Goal: Use online tool/utility

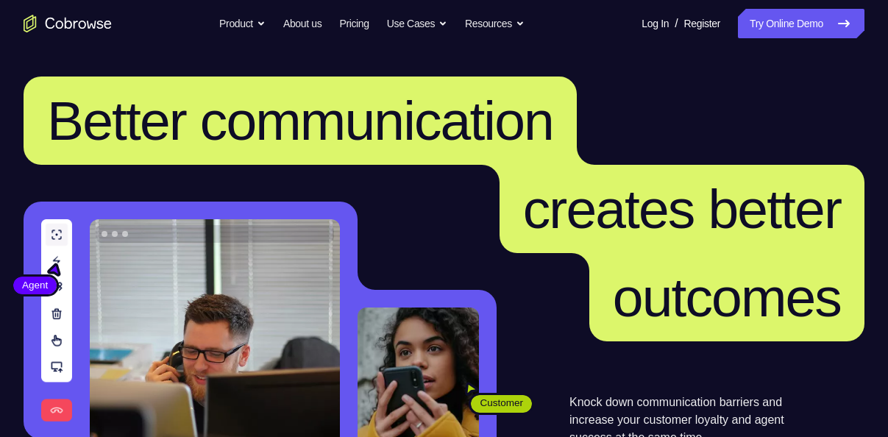
click at [787, 18] on link "Try Online Demo" at bounding box center [801, 23] width 127 height 29
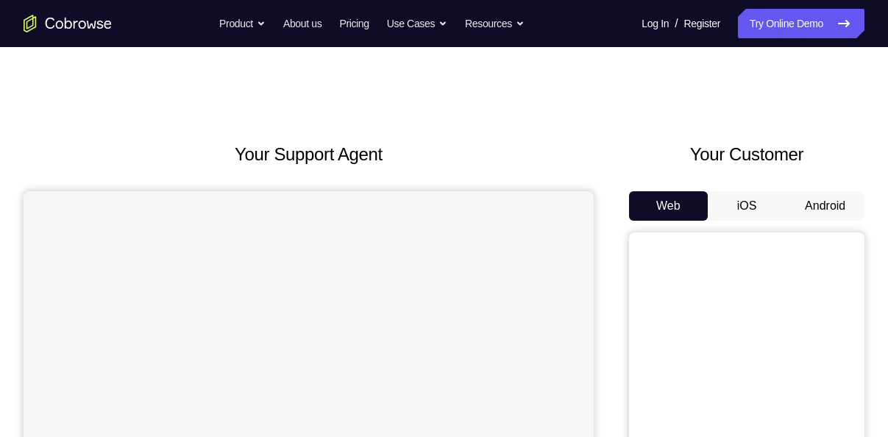
drag, startPoint x: 811, startPoint y: 194, endPoint x: 815, endPoint y: 201, distance: 7.6
click at [815, 201] on button "Android" at bounding box center [825, 205] width 79 height 29
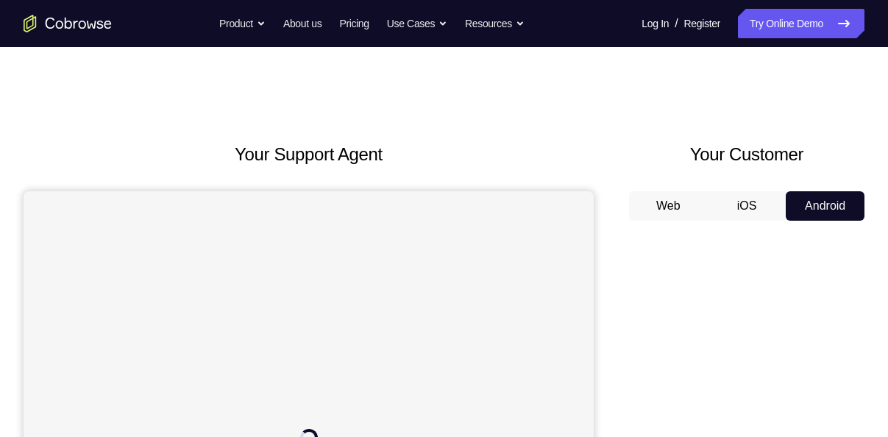
click at [815, 201] on button "Android" at bounding box center [825, 205] width 79 height 29
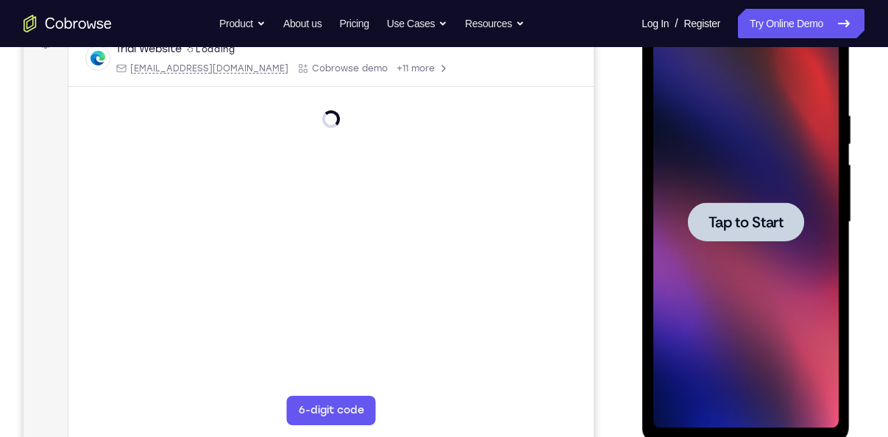
click at [763, 218] on span "Tap to Start" at bounding box center [745, 222] width 75 height 15
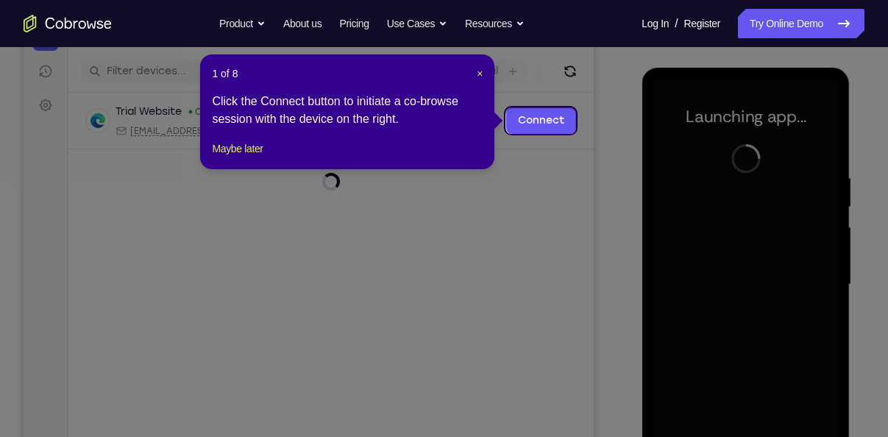
scroll to position [174, 0]
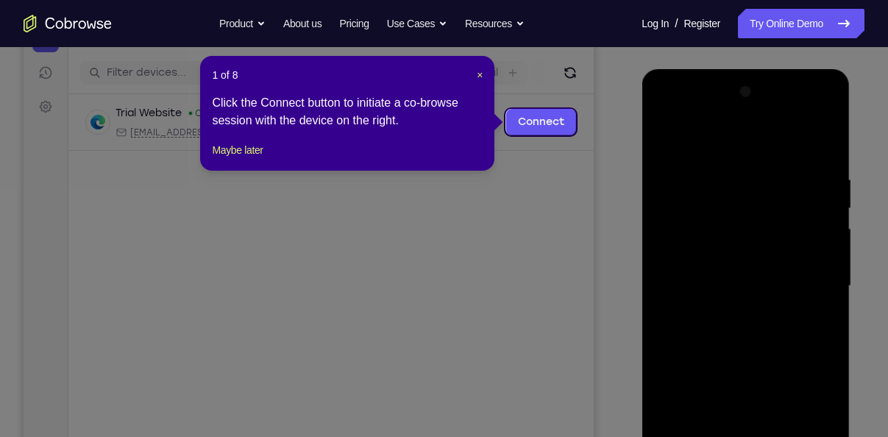
click at [483, 74] on div "1 of 8 × Click the Connect button to initiate a co-browse session with the devi…" at bounding box center [347, 113] width 294 height 115
click at [480, 74] on span "×" at bounding box center [480, 75] width 6 height 12
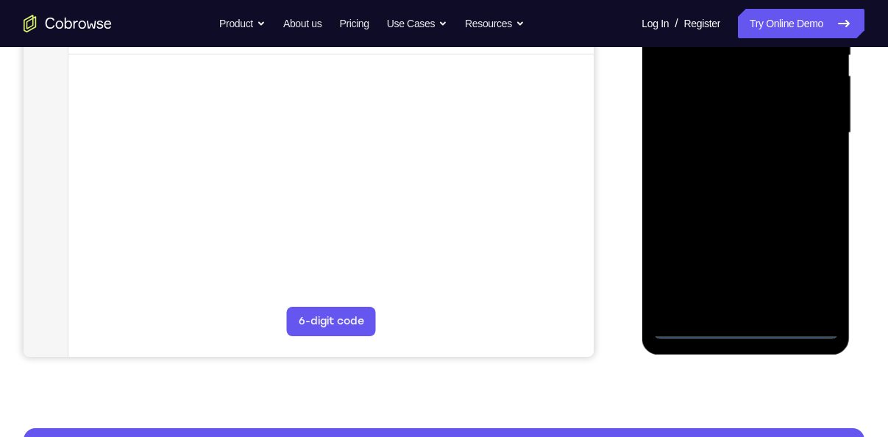
scroll to position [330, 0]
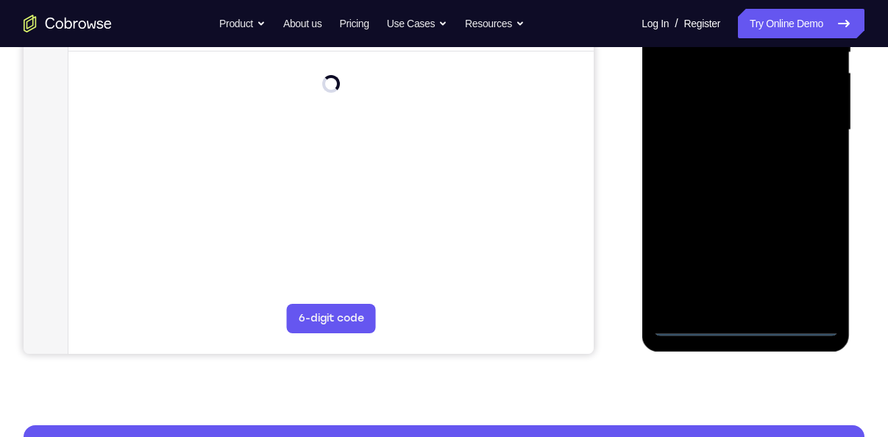
click at [747, 326] on div at bounding box center [745, 130] width 185 height 412
click at [812, 258] on div at bounding box center [745, 130] width 185 height 412
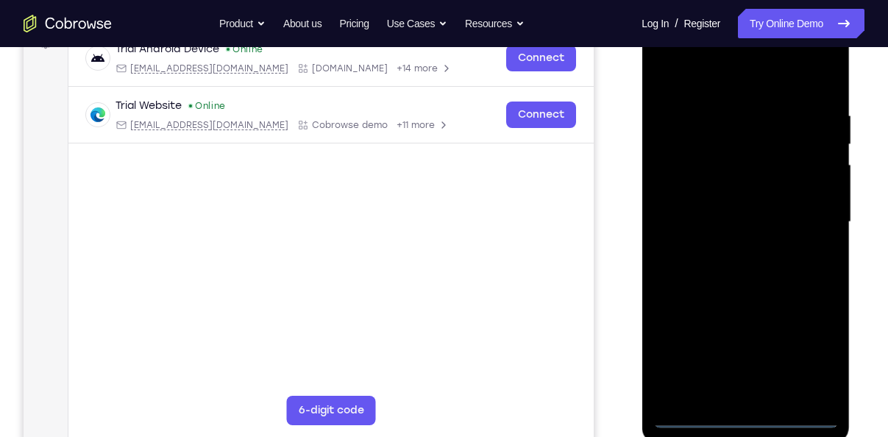
scroll to position [238, 0]
click at [704, 73] on div at bounding box center [745, 223] width 185 height 412
click at [808, 220] on div at bounding box center [745, 223] width 185 height 412
click at [725, 250] on div at bounding box center [745, 223] width 185 height 412
click at [712, 204] on div at bounding box center [745, 223] width 185 height 412
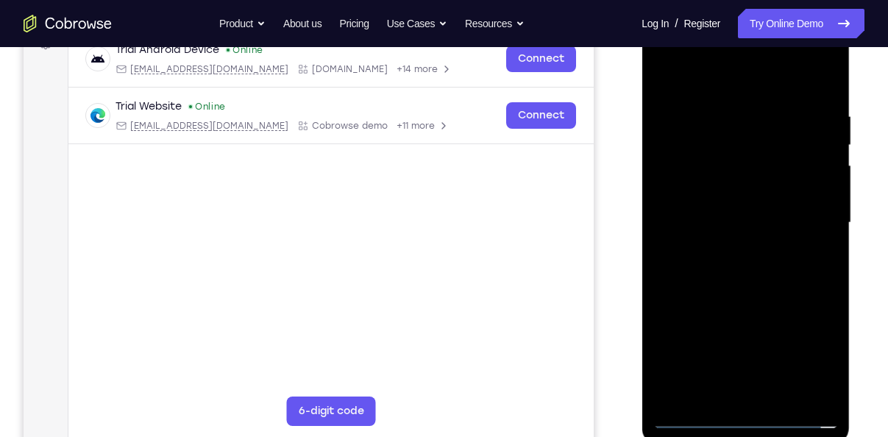
click at [713, 198] on div at bounding box center [745, 223] width 185 height 412
click at [815, 189] on div at bounding box center [745, 223] width 185 height 412
click at [746, 221] on div at bounding box center [745, 223] width 185 height 412
click at [748, 277] on div at bounding box center [745, 223] width 185 height 412
click at [740, 269] on div at bounding box center [745, 223] width 185 height 412
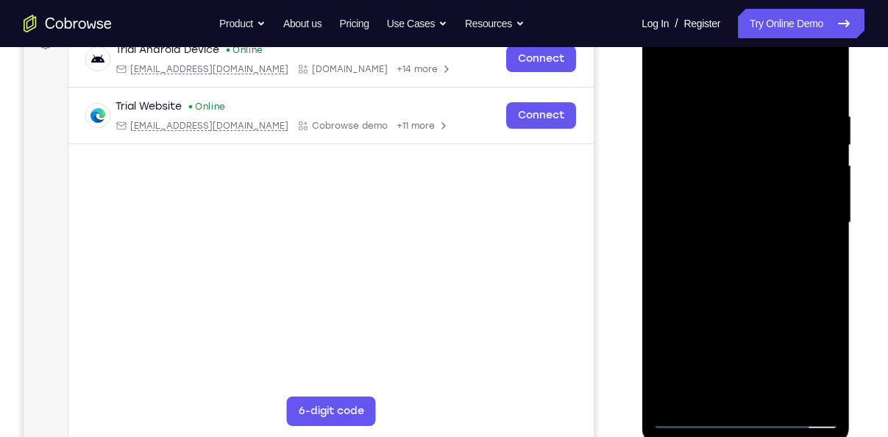
click at [740, 269] on div at bounding box center [745, 223] width 185 height 412
click at [740, 292] on div at bounding box center [745, 223] width 185 height 412
click at [776, 404] on div at bounding box center [745, 223] width 185 height 412
click at [724, 303] on div at bounding box center [745, 223] width 185 height 412
click at [715, 207] on div at bounding box center [745, 223] width 185 height 412
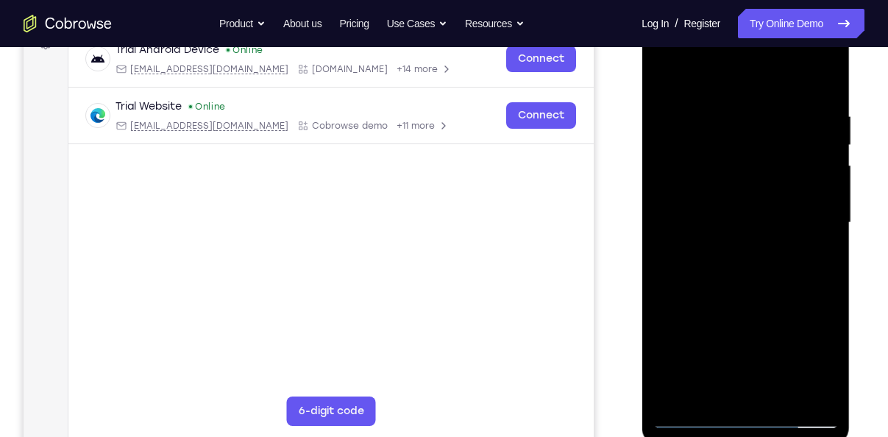
scroll to position [233, 0]
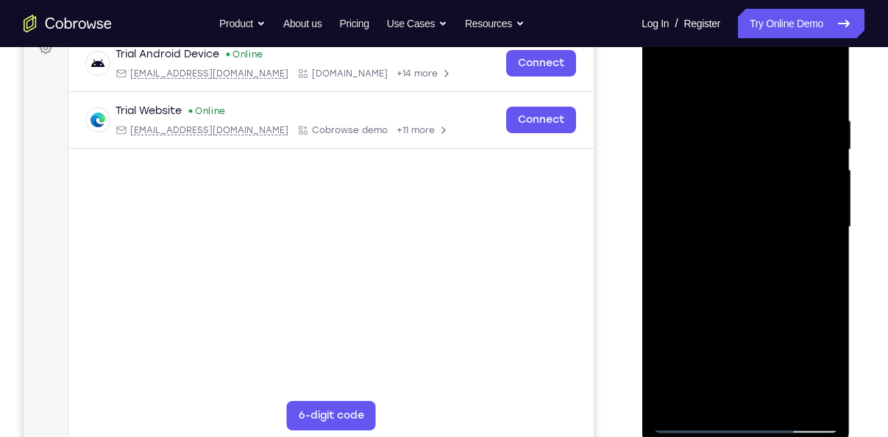
click at [801, 276] on div at bounding box center [745, 227] width 185 height 412
click at [754, 289] on div at bounding box center [745, 227] width 185 height 412
click at [821, 87] on div at bounding box center [745, 227] width 185 height 412
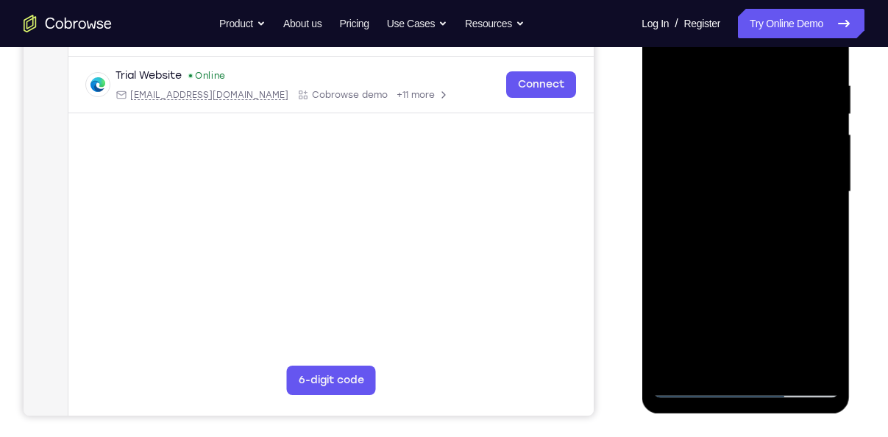
scroll to position [269, 0]
click at [780, 363] on div at bounding box center [745, 191] width 185 height 412
click at [740, 171] on div at bounding box center [745, 191] width 185 height 412
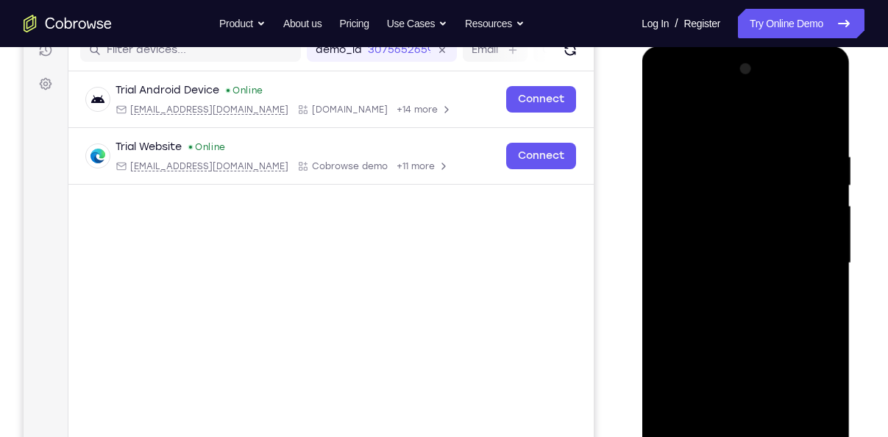
scroll to position [191, 0]
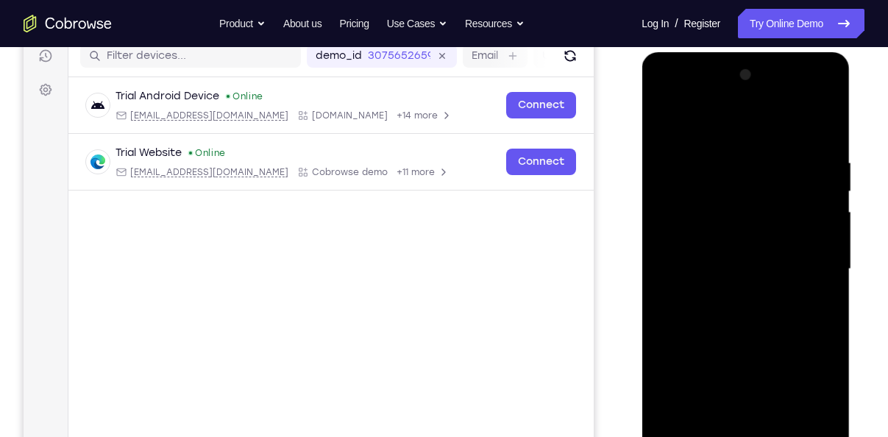
click at [670, 125] on div at bounding box center [745, 269] width 185 height 412
click at [717, 275] on div at bounding box center [745, 269] width 185 height 412
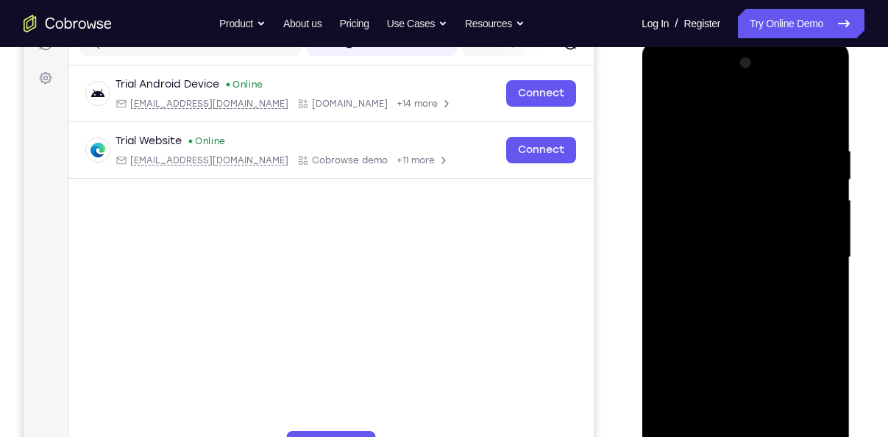
scroll to position [203, 0]
click at [661, 125] on div at bounding box center [745, 258] width 185 height 412
click at [665, 116] on div at bounding box center [745, 258] width 185 height 412
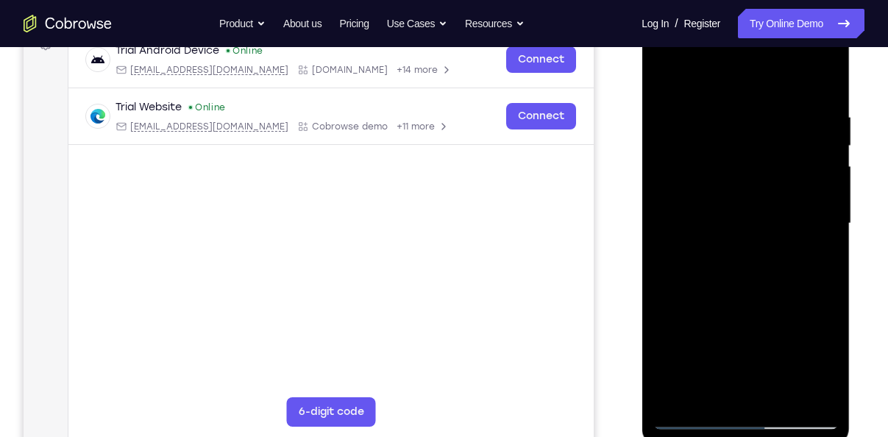
scroll to position [244, 0]
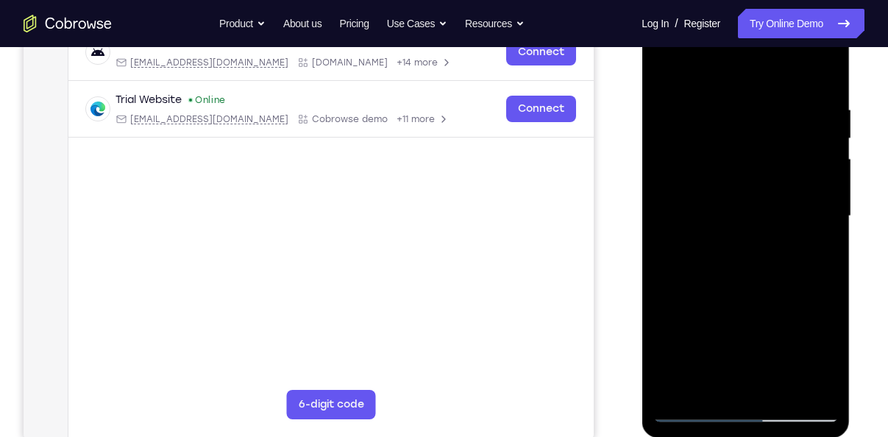
click at [663, 68] on div at bounding box center [745, 216] width 185 height 412
drag, startPoint x: 759, startPoint y: 181, endPoint x: 782, endPoint y: 326, distance: 146.7
click at [782, 326] on div at bounding box center [745, 216] width 185 height 412
drag, startPoint x: 788, startPoint y: 121, endPoint x: 676, endPoint y: 122, distance: 112.6
click at [676, 122] on div at bounding box center [745, 216] width 185 height 412
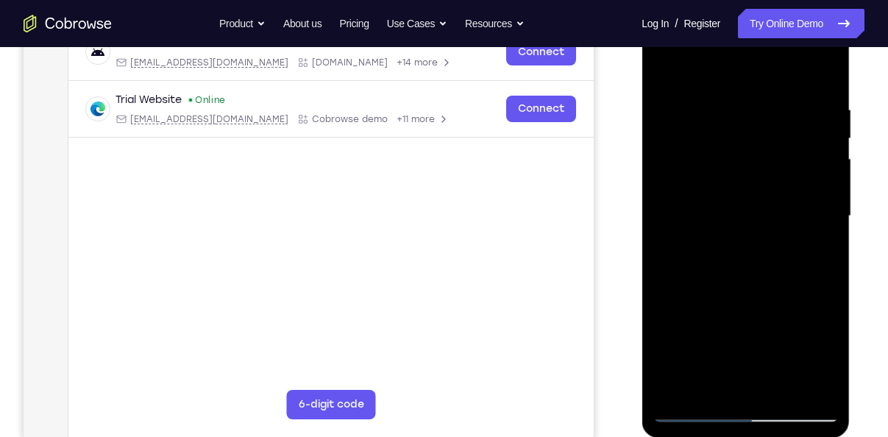
drag, startPoint x: 769, startPoint y: 107, endPoint x: 720, endPoint y: 103, distance: 48.8
click at [720, 103] on div at bounding box center [745, 216] width 185 height 412
click at [747, 110] on div at bounding box center [745, 216] width 185 height 412
click at [648, 177] on div at bounding box center [746, 218] width 208 height 439
drag, startPoint x: 678, startPoint y: 194, endPoint x: 831, endPoint y: 188, distance: 153.2
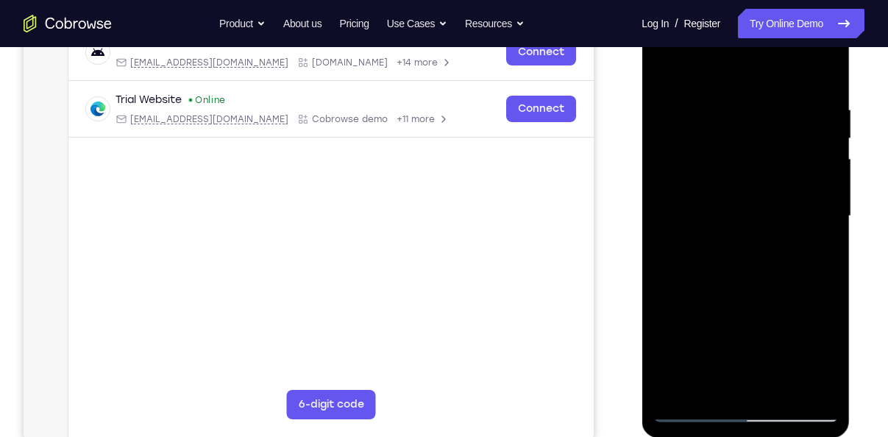
click at [831, 188] on div at bounding box center [745, 216] width 185 height 412
click at [823, 77] on div at bounding box center [745, 216] width 185 height 412
drag, startPoint x: 783, startPoint y: 104, endPoint x: 661, endPoint y: 103, distance: 122.2
click at [661, 103] on div at bounding box center [745, 216] width 185 height 412
drag, startPoint x: 805, startPoint y: 127, endPoint x: 681, endPoint y: 127, distance: 123.6
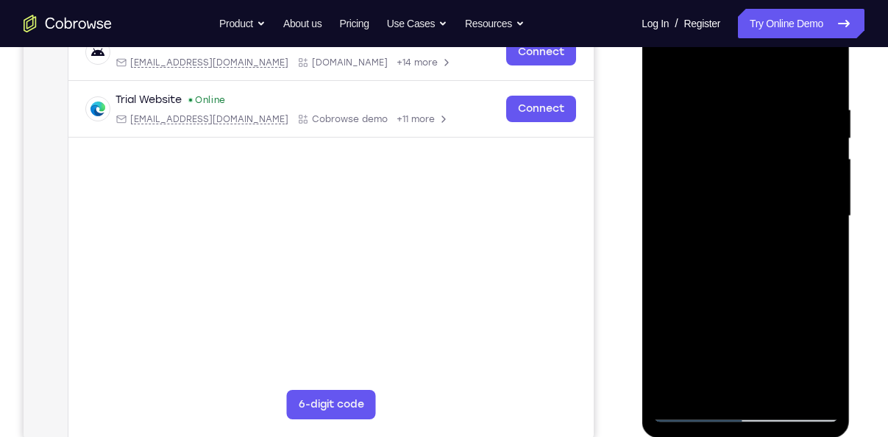
click at [681, 127] on div at bounding box center [745, 216] width 185 height 412
drag, startPoint x: 757, startPoint y: 133, endPoint x: 759, endPoint y: 267, distance: 133.9
click at [759, 267] on div at bounding box center [745, 216] width 185 height 412
click at [724, 102] on div at bounding box center [745, 216] width 185 height 412
click at [799, 384] on div at bounding box center [745, 216] width 185 height 412
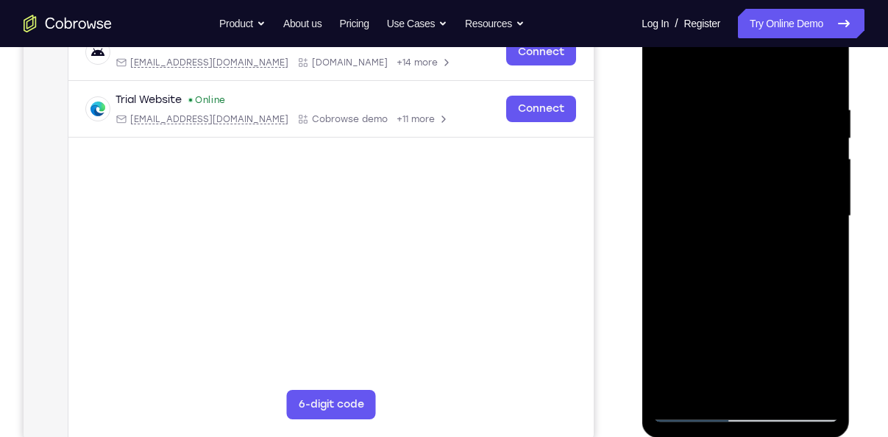
scroll to position [239, 0]
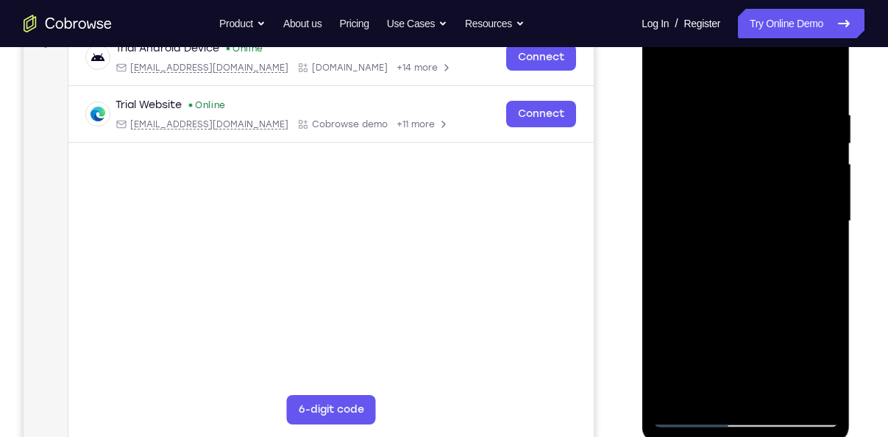
click at [801, 285] on div at bounding box center [745, 221] width 185 height 412
click at [800, 384] on div at bounding box center [745, 221] width 185 height 412
click at [740, 377] on div at bounding box center [745, 221] width 185 height 412
click at [819, 391] on div at bounding box center [745, 221] width 185 height 412
click at [712, 347] on div at bounding box center [745, 221] width 185 height 412
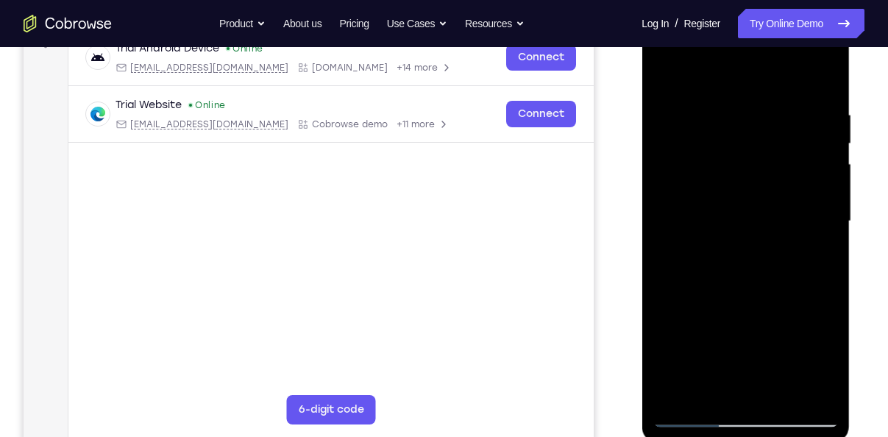
click at [673, 333] on div at bounding box center [745, 221] width 185 height 412
click at [711, 391] on div at bounding box center [745, 221] width 185 height 412
click at [768, 219] on div at bounding box center [745, 221] width 185 height 412
click at [792, 390] on div at bounding box center [745, 221] width 185 height 412
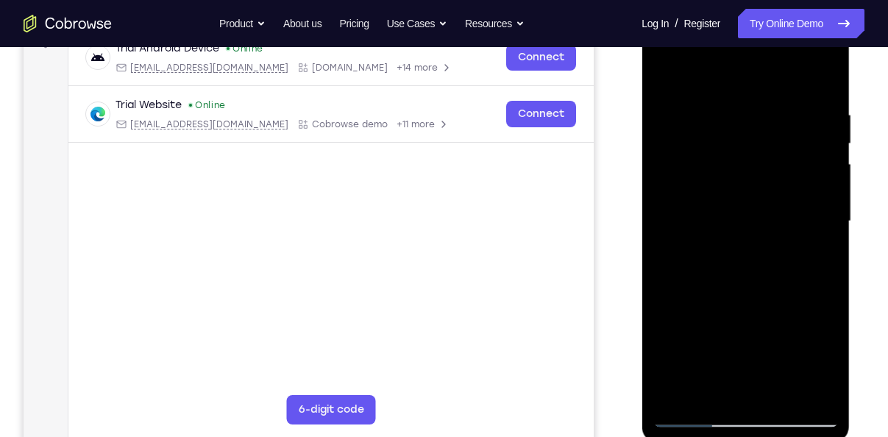
click at [818, 387] on div at bounding box center [745, 221] width 185 height 412
click at [804, 160] on div at bounding box center [745, 221] width 185 height 412
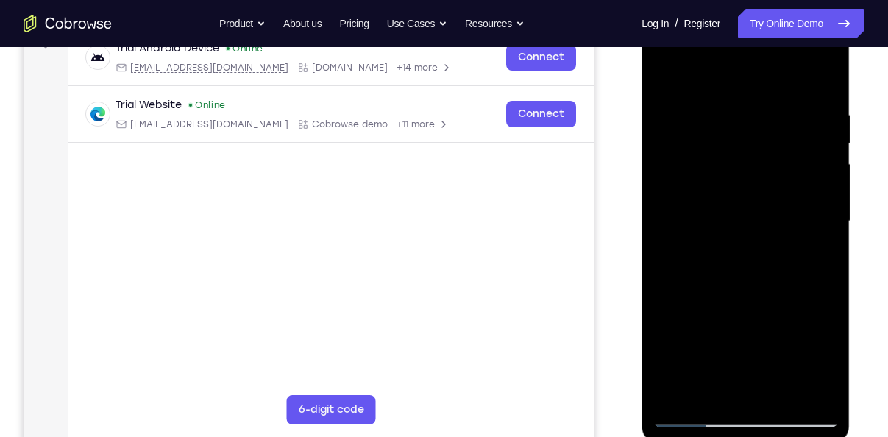
click at [804, 160] on div at bounding box center [745, 221] width 185 height 412
click at [815, 148] on div at bounding box center [745, 221] width 185 height 412
click at [825, 80] on div at bounding box center [745, 221] width 185 height 412
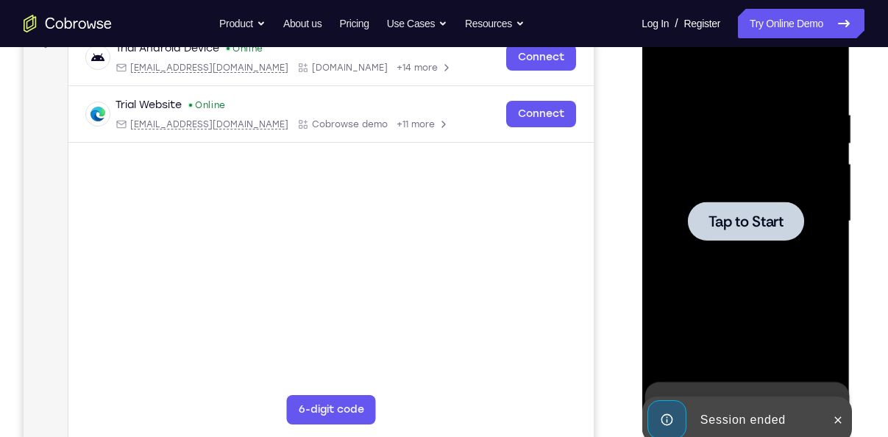
click at [709, 234] on div at bounding box center [745, 221] width 116 height 39
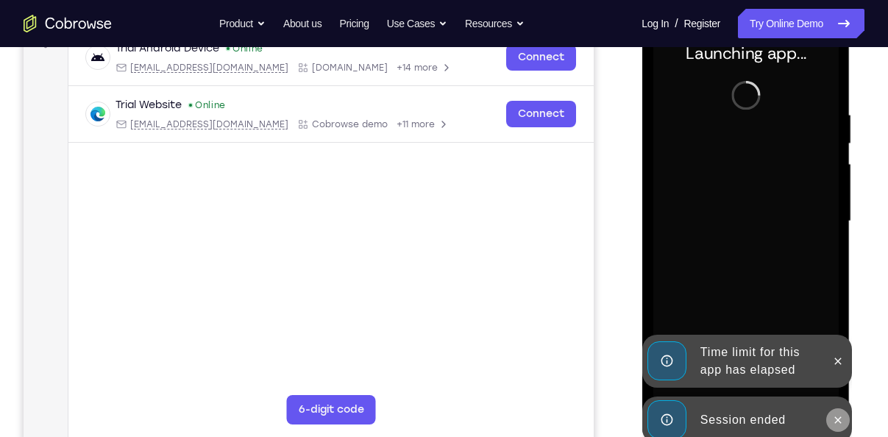
click at [835, 425] on icon at bounding box center [837, 420] width 12 height 12
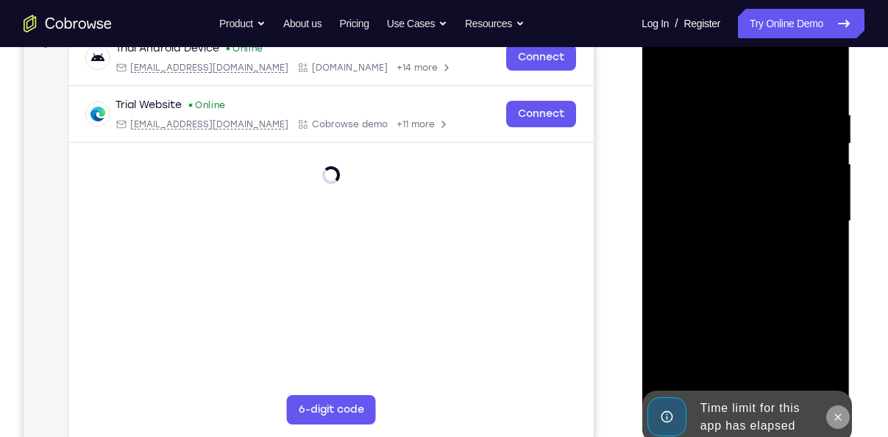
click at [837, 423] on button at bounding box center [838, 417] width 24 height 24
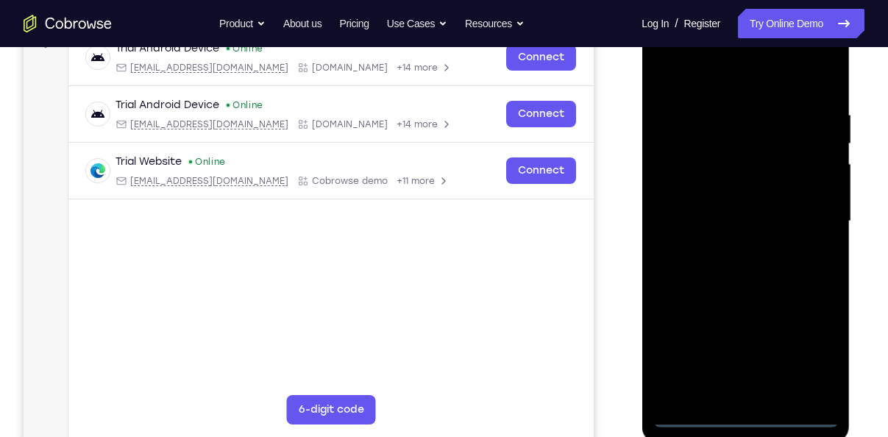
click at [742, 417] on div at bounding box center [745, 221] width 185 height 412
click at [805, 352] on div at bounding box center [745, 221] width 185 height 412
click at [699, 78] on div at bounding box center [745, 221] width 185 height 412
click at [800, 221] on div at bounding box center [745, 221] width 185 height 412
click at [734, 249] on div at bounding box center [745, 221] width 185 height 412
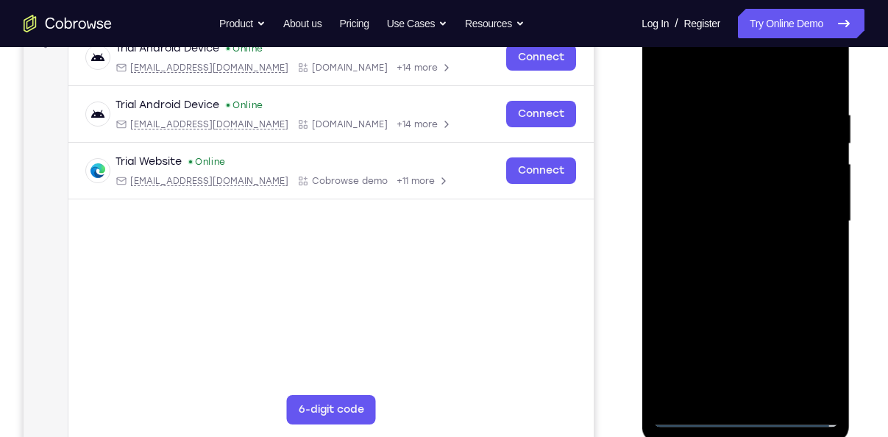
click at [742, 186] on div at bounding box center [745, 221] width 185 height 412
click at [729, 205] on div at bounding box center [745, 221] width 185 height 412
click at [741, 185] on div at bounding box center [745, 221] width 185 height 412
drag, startPoint x: 750, startPoint y: 263, endPoint x: 751, endPoint y: 188, distance: 74.3
click at [751, 188] on div at bounding box center [745, 221] width 185 height 412
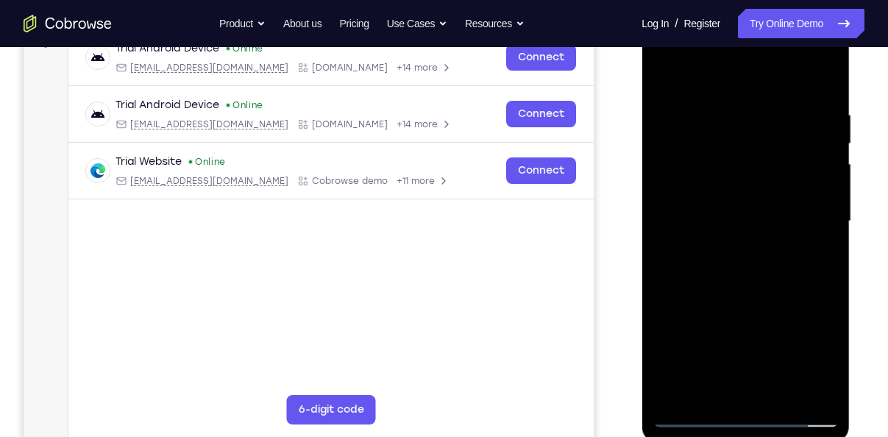
click at [826, 204] on div at bounding box center [745, 221] width 185 height 412
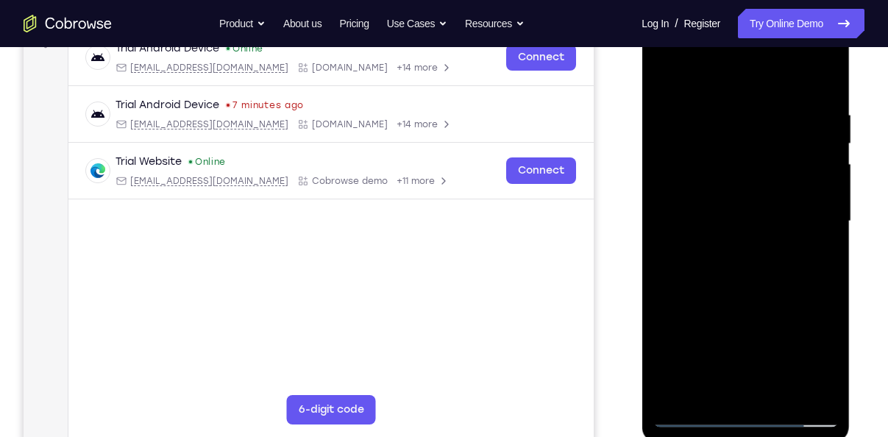
click at [681, 389] on div at bounding box center [745, 221] width 185 height 412
click at [776, 389] on div at bounding box center [745, 221] width 185 height 412
click at [731, 303] on div at bounding box center [745, 221] width 185 height 412
click at [692, 417] on div at bounding box center [745, 221] width 185 height 412
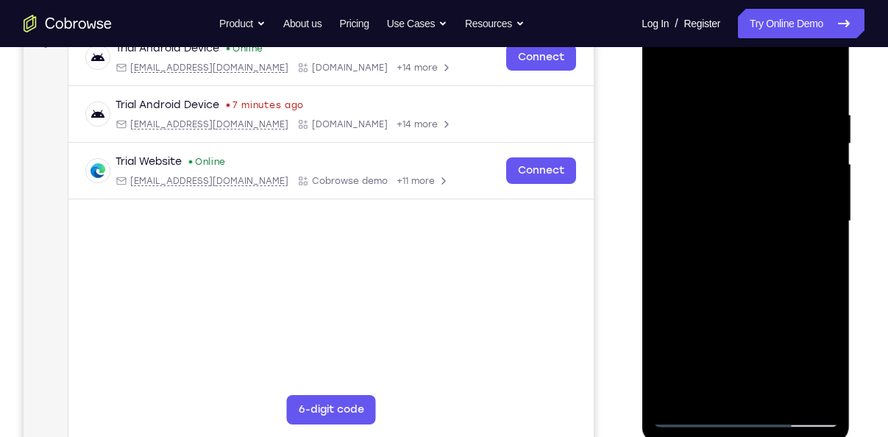
click at [716, 113] on div at bounding box center [745, 221] width 185 height 412
click at [779, 395] on div at bounding box center [745, 221] width 185 height 412
click at [728, 193] on div at bounding box center [745, 221] width 185 height 412
click at [656, 80] on div at bounding box center [745, 221] width 185 height 412
click at [727, 202] on div at bounding box center [745, 221] width 185 height 412
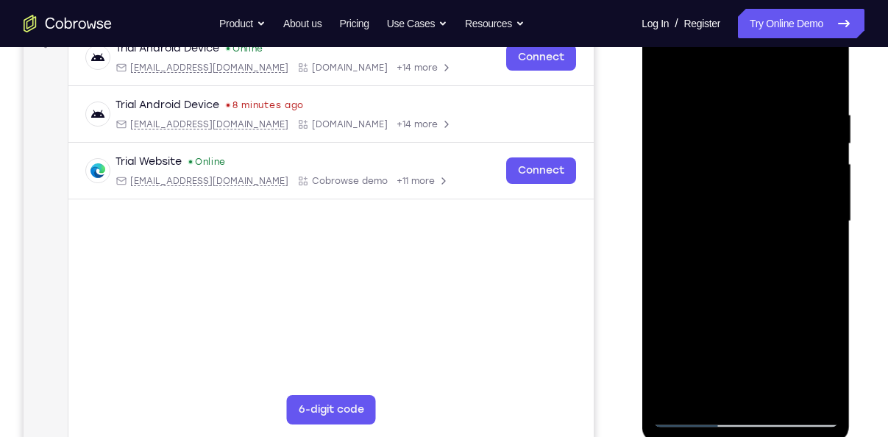
click at [659, 74] on div at bounding box center [745, 221] width 185 height 412
drag, startPoint x: 750, startPoint y: 154, endPoint x: 734, endPoint y: 279, distance: 126.1
click at [734, 279] on div at bounding box center [745, 221] width 185 height 412
drag, startPoint x: 749, startPoint y: 318, endPoint x: 727, endPoint y: 154, distance: 165.6
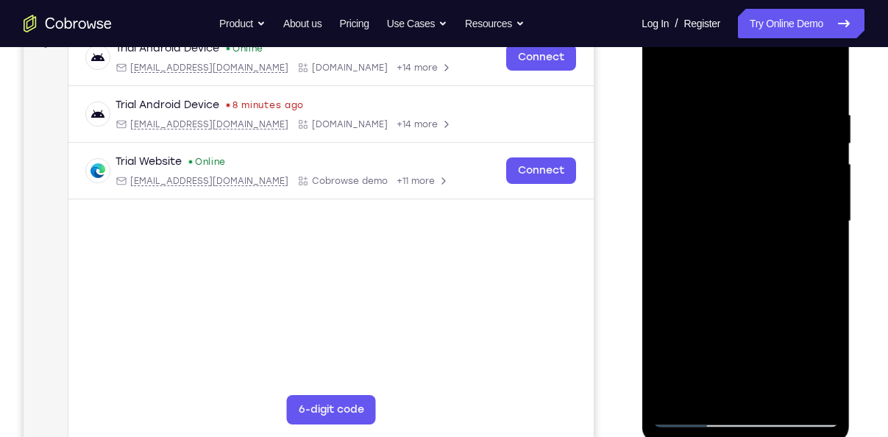
click at [727, 154] on div at bounding box center [745, 221] width 185 height 412
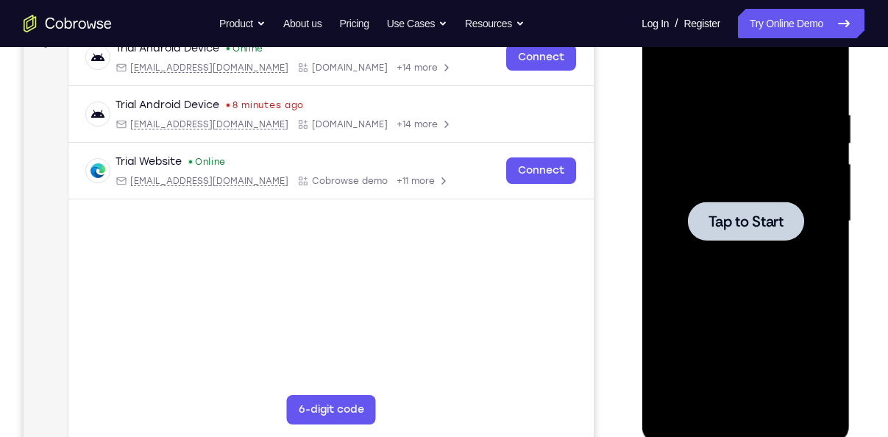
click at [742, 239] on div at bounding box center [745, 221] width 116 height 39
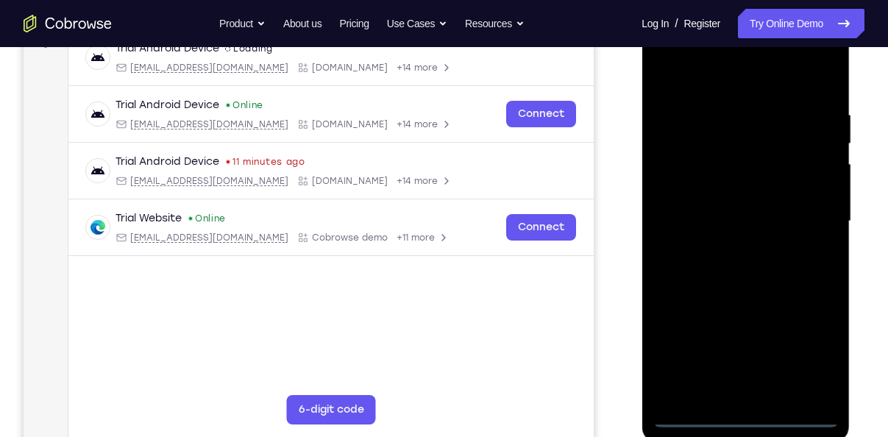
click at [749, 419] on div at bounding box center [745, 221] width 185 height 412
click at [823, 361] on div at bounding box center [745, 221] width 185 height 412
click at [738, 81] on div at bounding box center [745, 221] width 185 height 412
click at [821, 223] on div at bounding box center [745, 221] width 185 height 412
click at [728, 253] on div at bounding box center [745, 221] width 185 height 412
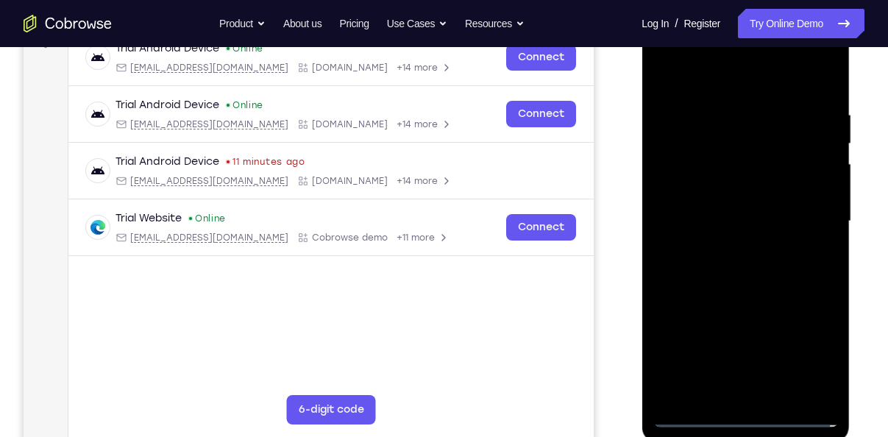
click at [681, 194] on div at bounding box center [745, 221] width 185 height 412
click at [689, 191] on div at bounding box center [745, 221] width 185 height 412
click at [712, 217] on div at bounding box center [745, 221] width 185 height 412
click at [718, 256] on div at bounding box center [745, 221] width 185 height 412
click at [727, 225] on div at bounding box center [745, 221] width 185 height 412
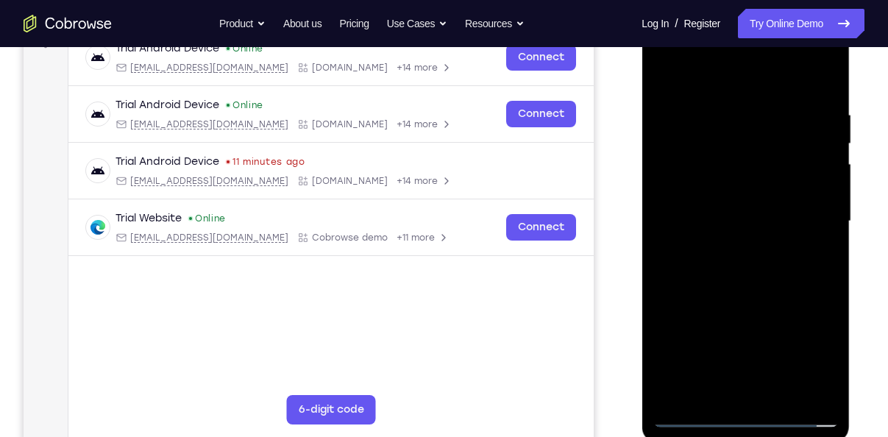
click at [724, 260] on div at bounding box center [745, 221] width 185 height 412
click at [722, 286] on div at bounding box center [745, 221] width 185 height 412
click at [773, 390] on div at bounding box center [745, 221] width 185 height 412
click at [736, 305] on div at bounding box center [745, 221] width 185 height 412
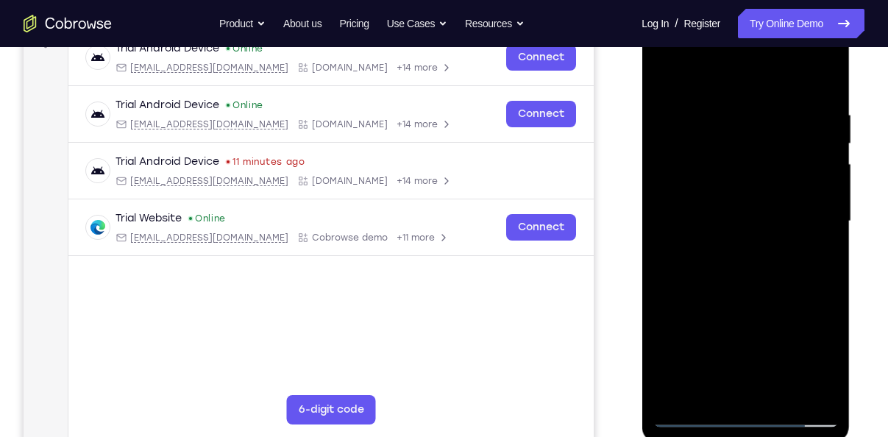
click at [726, 208] on div at bounding box center [745, 221] width 185 height 412
click at [660, 68] on div at bounding box center [745, 221] width 185 height 412
click at [714, 197] on div at bounding box center [745, 221] width 185 height 412
click at [663, 77] on div at bounding box center [745, 221] width 185 height 412
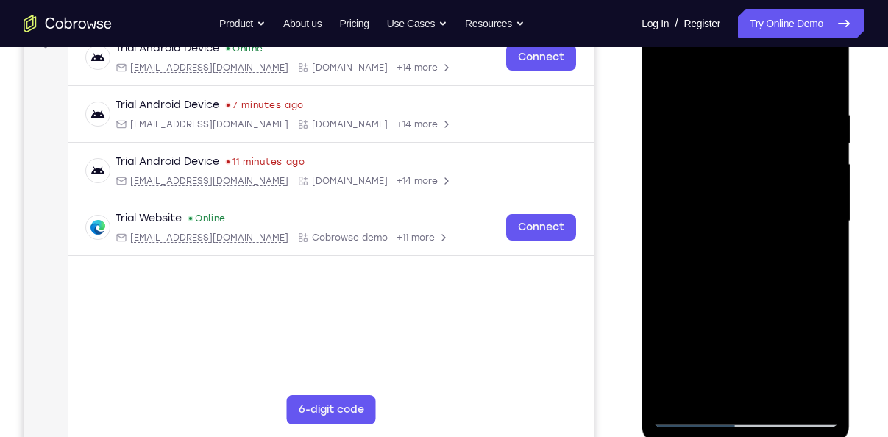
click at [831, 293] on div at bounding box center [745, 221] width 185 height 412
click at [675, 280] on div at bounding box center [745, 221] width 185 height 412
click at [667, 280] on div at bounding box center [745, 221] width 185 height 412
drag, startPoint x: 755, startPoint y: 168, endPoint x: 755, endPoint y: 258, distance: 89.8
click at [755, 258] on div at bounding box center [745, 221] width 185 height 412
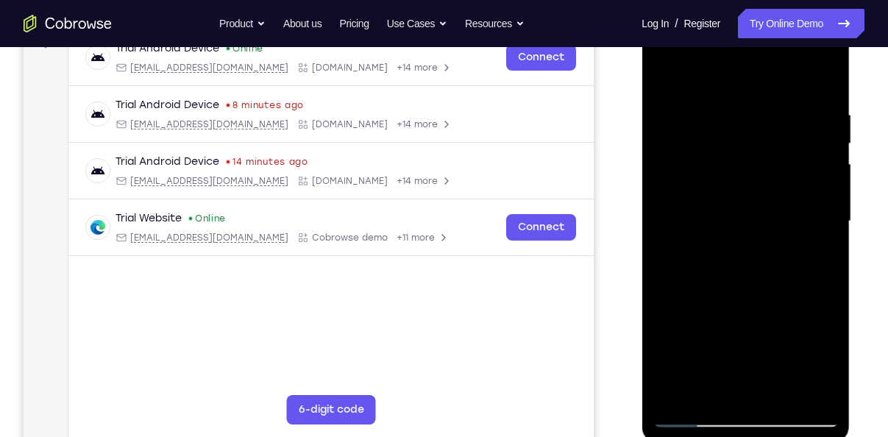
drag, startPoint x: 750, startPoint y: 177, endPoint x: 748, endPoint y: 291, distance: 114.1
click at [748, 291] on div at bounding box center [745, 221] width 185 height 412
click at [787, 389] on div at bounding box center [745, 221] width 185 height 412
click at [670, 78] on div at bounding box center [745, 221] width 185 height 412
drag, startPoint x: 731, startPoint y: 132, endPoint x: 749, endPoint y: 221, distance: 90.8
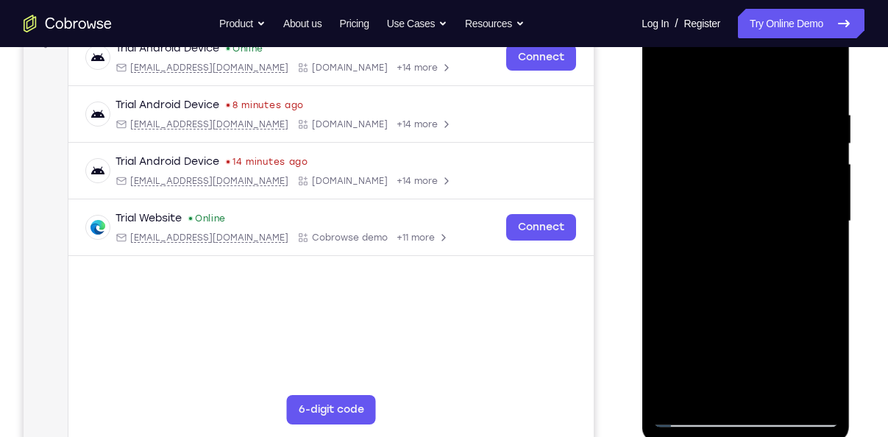
click at [749, 221] on div at bounding box center [745, 221] width 185 height 412
drag, startPoint x: 745, startPoint y: 146, endPoint x: 747, endPoint y: 286, distance: 139.1
click at [747, 286] on div at bounding box center [745, 221] width 185 height 412
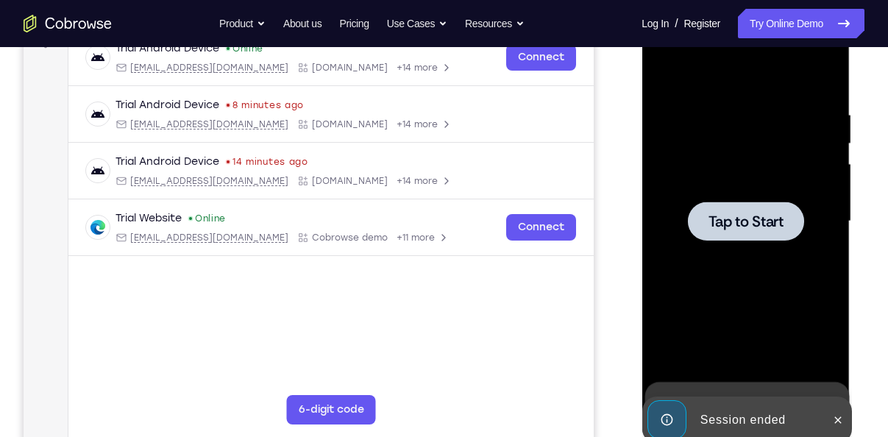
click at [686, 166] on div at bounding box center [745, 221] width 185 height 412
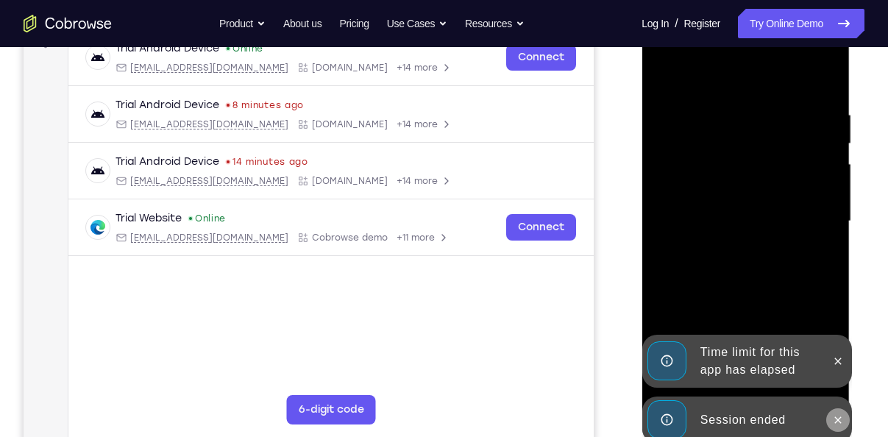
click at [834, 422] on icon at bounding box center [837, 420] width 12 height 12
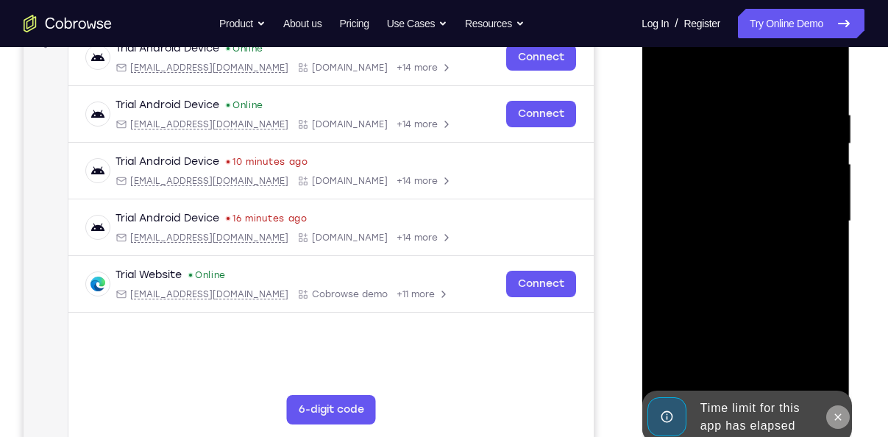
click at [844, 414] on button at bounding box center [838, 417] width 24 height 24
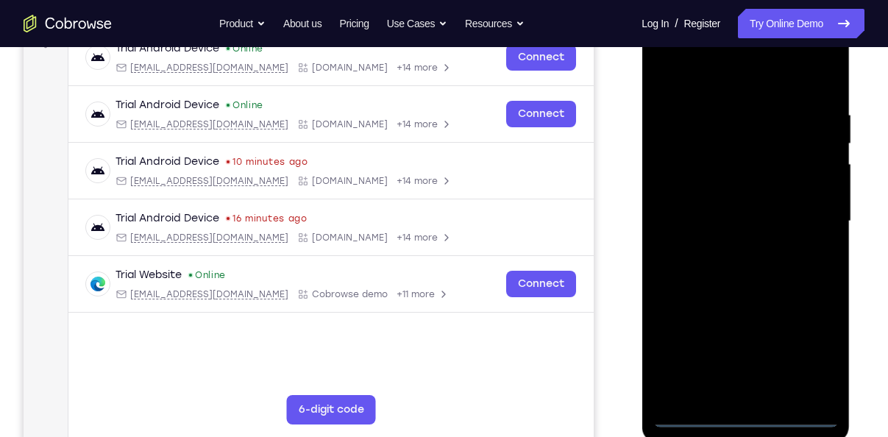
click at [732, 422] on div at bounding box center [745, 221] width 185 height 412
click at [799, 354] on div at bounding box center [745, 221] width 185 height 412
click at [708, 83] on div at bounding box center [745, 221] width 185 height 412
click at [819, 217] on div at bounding box center [745, 221] width 185 height 412
click at [727, 245] on div at bounding box center [745, 221] width 185 height 412
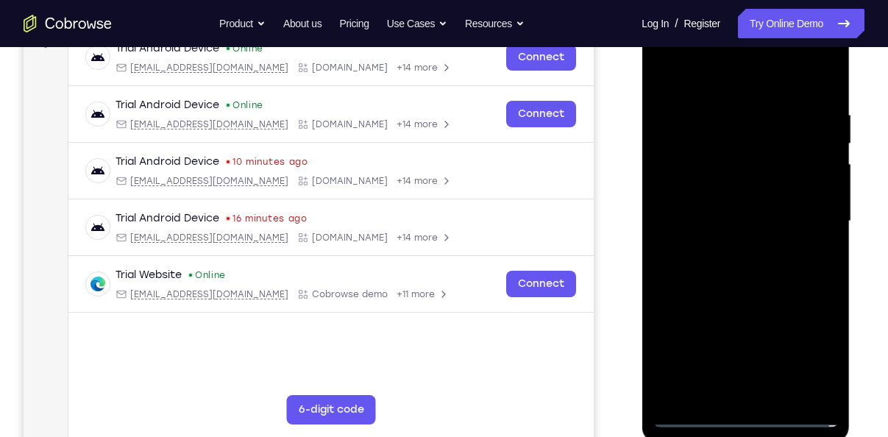
click at [757, 202] on div at bounding box center [745, 221] width 185 height 412
click at [745, 194] on div at bounding box center [745, 221] width 185 height 412
click at [737, 213] on div at bounding box center [745, 221] width 185 height 412
click at [695, 271] on div at bounding box center [745, 221] width 185 height 412
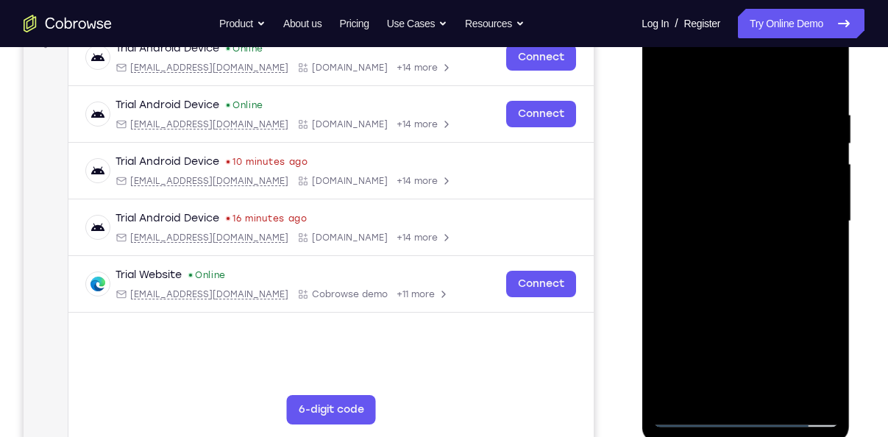
click at [695, 271] on div at bounding box center [745, 221] width 185 height 412
click at [719, 297] on div at bounding box center [745, 221] width 185 height 412
click at [781, 399] on div at bounding box center [745, 221] width 185 height 412
click at [737, 294] on div at bounding box center [745, 221] width 185 height 412
click at [711, 205] on div at bounding box center [745, 221] width 185 height 412
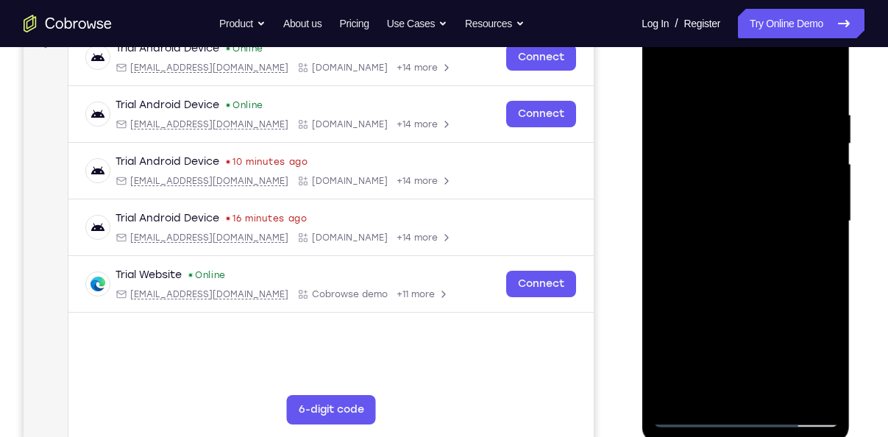
click at [709, 381] on div at bounding box center [745, 221] width 185 height 412
click at [663, 82] on div at bounding box center [745, 221] width 185 height 412
click at [665, 75] on div at bounding box center [745, 221] width 185 height 412
click at [735, 112] on div at bounding box center [745, 221] width 185 height 412
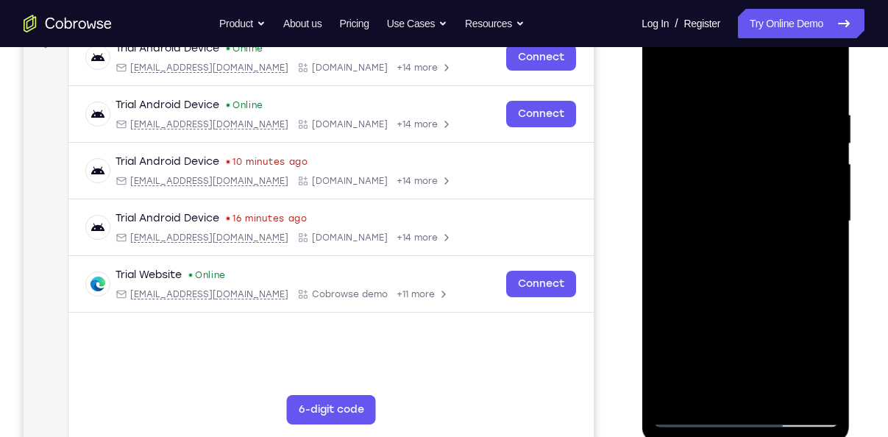
click at [810, 287] on div at bounding box center [745, 221] width 185 height 412
drag, startPoint x: 169, startPoint y: 283, endPoint x: 866, endPoint y: 265, distance: 697.8
click at [866, 265] on div "Your Support Agent Your Customer Web iOS Android Next Steps We’d be happy to gi…" at bounding box center [444, 293] width 888 height 971
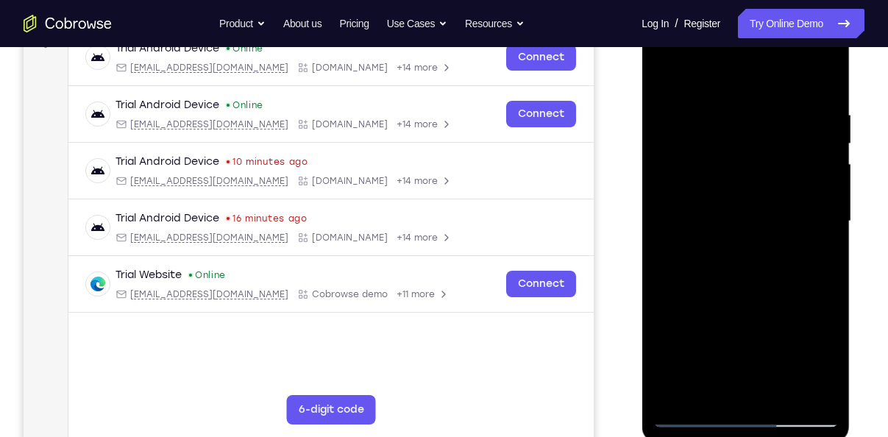
click at [826, 268] on div at bounding box center [745, 221] width 185 height 412
click at [659, 208] on div at bounding box center [745, 221] width 185 height 412
click at [681, 207] on div at bounding box center [745, 221] width 185 height 412
click at [823, 179] on div at bounding box center [745, 221] width 185 height 412
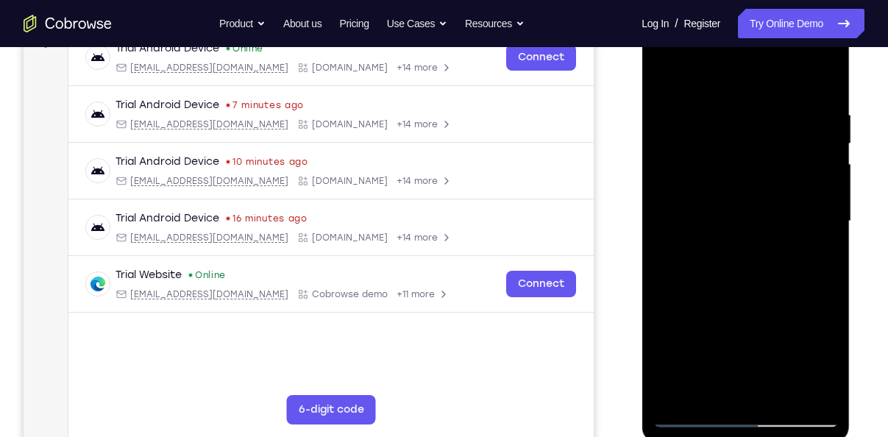
click at [823, 179] on div at bounding box center [745, 221] width 185 height 412
click at [662, 210] on div at bounding box center [745, 221] width 185 height 412
click at [820, 205] on div at bounding box center [745, 221] width 185 height 412
click at [672, 240] on div at bounding box center [745, 221] width 185 height 412
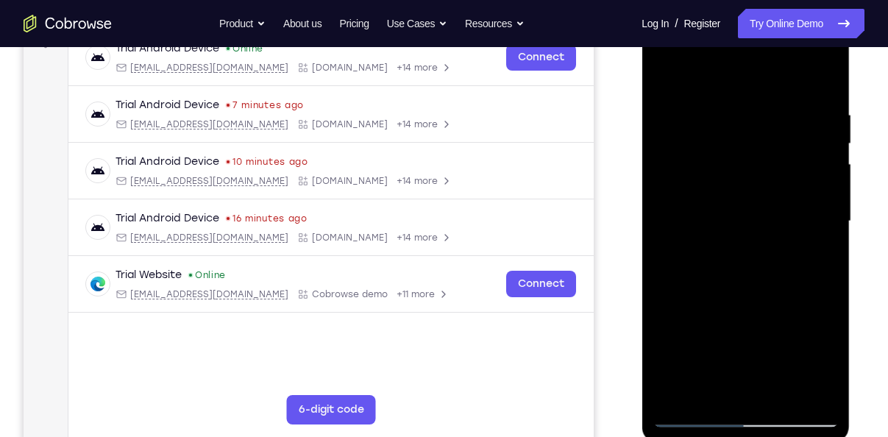
click at [819, 225] on div at bounding box center [745, 221] width 185 height 412
click at [653, 195] on div at bounding box center [745, 221] width 185 height 412
click at [800, 239] on div at bounding box center [745, 221] width 185 height 412
click at [670, 241] on div at bounding box center [745, 221] width 185 height 412
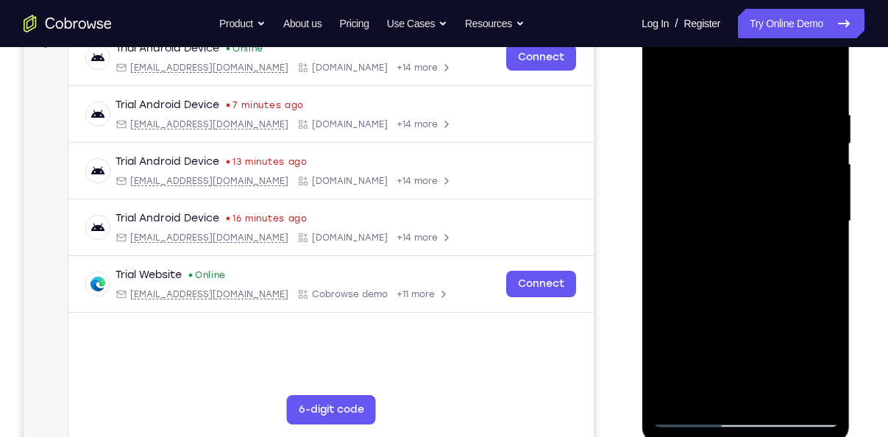
click at [825, 239] on div at bounding box center [745, 221] width 185 height 412
click at [812, 113] on div at bounding box center [745, 221] width 185 height 412
click at [825, 73] on div at bounding box center [745, 221] width 185 height 412
click at [780, 396] on div at bounding box center [745, 221] width 185 height 412
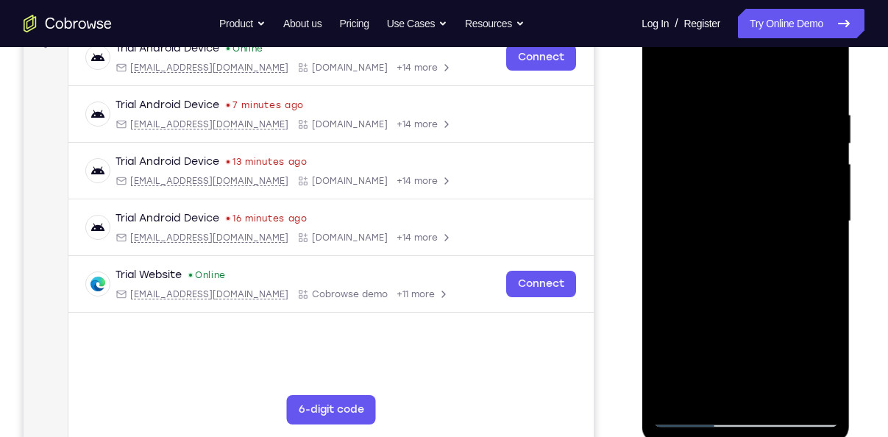
click at [722, 223] on div at bounding box center [745, 221] width 185 height 412
click at [719, 388] on div at bounding box center [745, 221] width 185 height 412
click at [664, 75] on div at bounding box center [745, 221] width 185 height 412
click at [709, 219] on div at bounding box center [745, 221] width 185 height 412
click at [664, 81] on div at bounding box center [745, 221] width 185 height 412
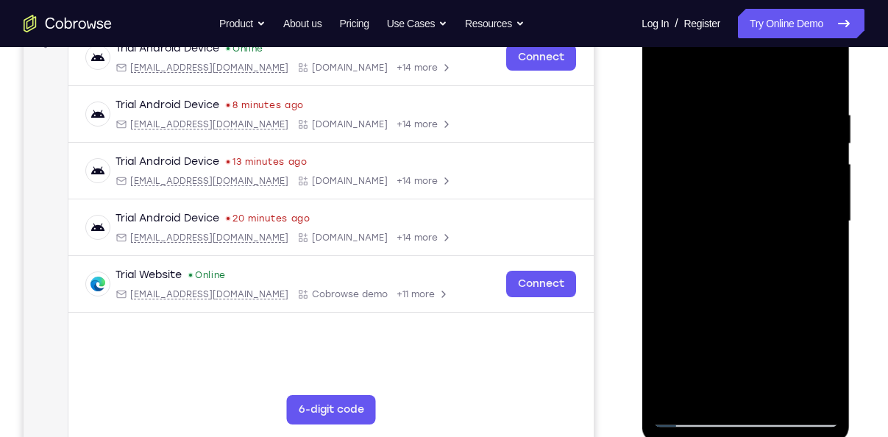
click at [715, 190] on div at bounding box center [745, 221] width 185 height 412
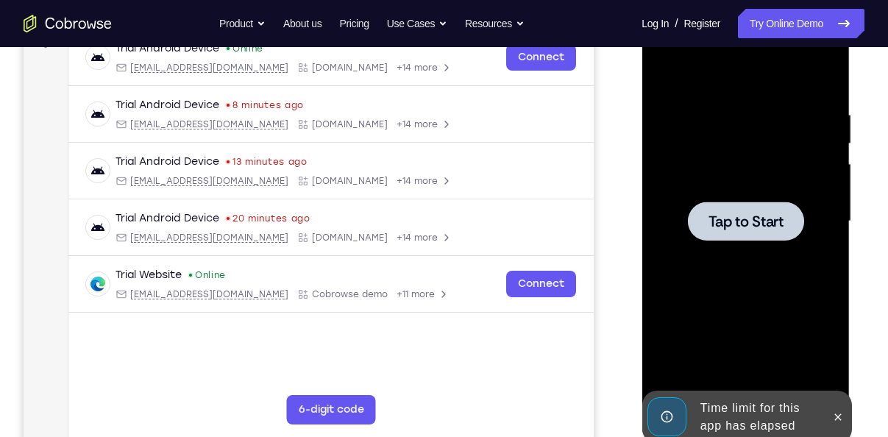
click at [748, 218] on span "Tap to Start" at bounding box center [745, 221] width 75 height 15
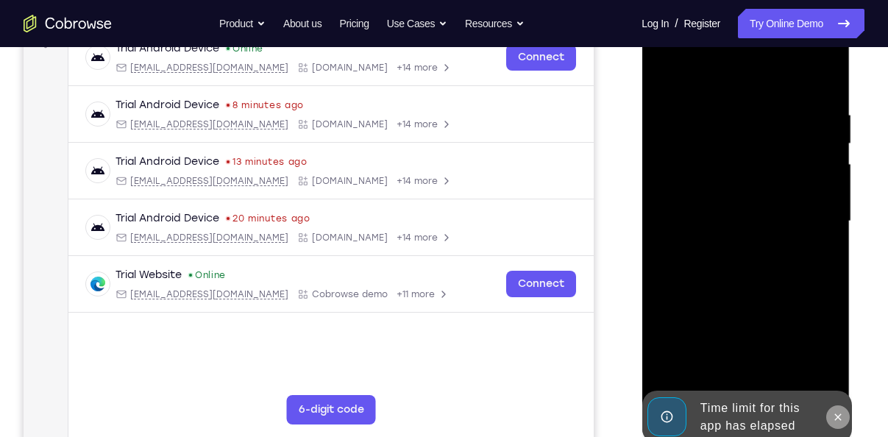
click at [836, 414] on icon at bounding box center [837, 417] width 12 height 12
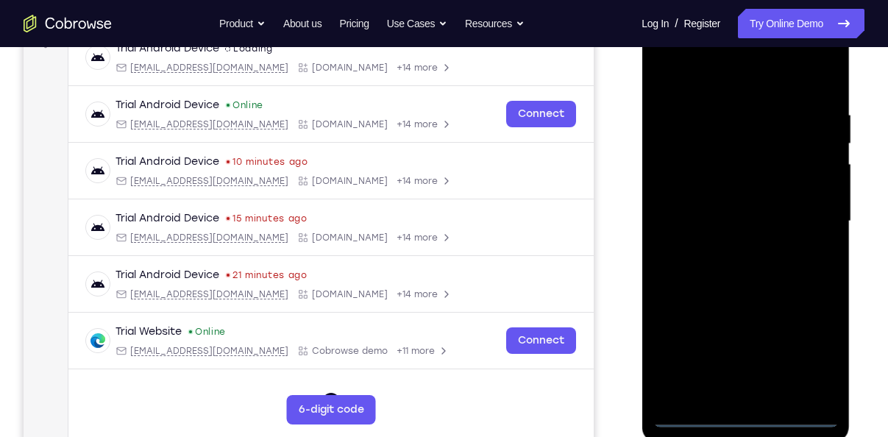
click at [755, 414] on div at bounding box center [745, 221] width 185 height 412
click at [822, 364] on div at bounding box center [745, 221] width 185 height 412
click at [716, 71] on div at bounding box center [745, 221] width 185 height 412
click at [712, 88] on div at bounding box center [745, 221] width 185 height 412
click at [813, 212] on div at bounding box center [745, 221] width 185 height 412
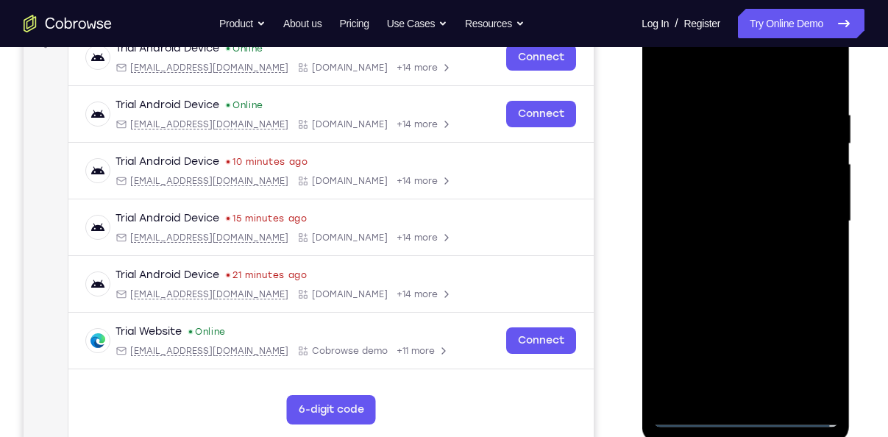
click at [725, 256] on div at bounding box center [745, 221] width 185 height 412
click at [738, 219] on div at bounding box center [745, 221] width 185 height 412
click at [728, 194] on div at bounding box center [745, 221] width 185 height 412
click at [742, 222] on div at bounding box center [745, 221] width 185 height 412
click at [750, 268] on div at bounding box center [745, 221] width 185 height 412
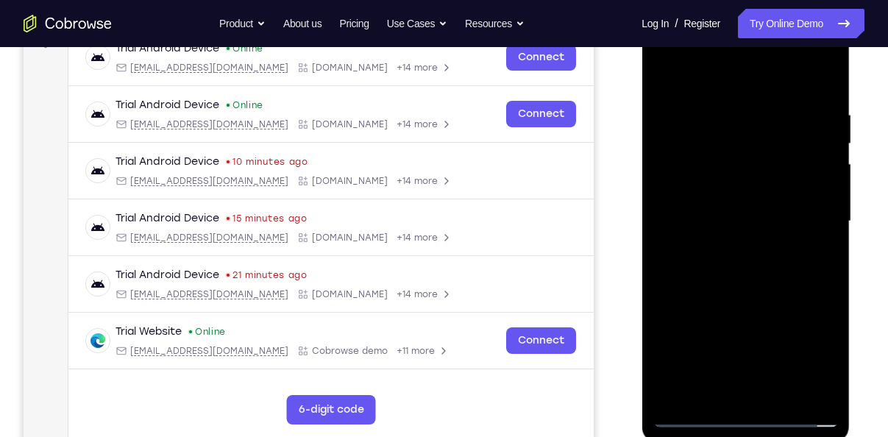
click at [750, 268] on div at bounding box center [745, 221] width 185 height 412
click at [775, 295] on div at bounding box center [745, 221] width 185 height 412
drag, startPoint x: 775, startPoint y: 295, endPoint x: 773, endPoint y: 258, distance: 37.6
click at [773, 258] on div at bounding box center [745, 221] width 185 height 412
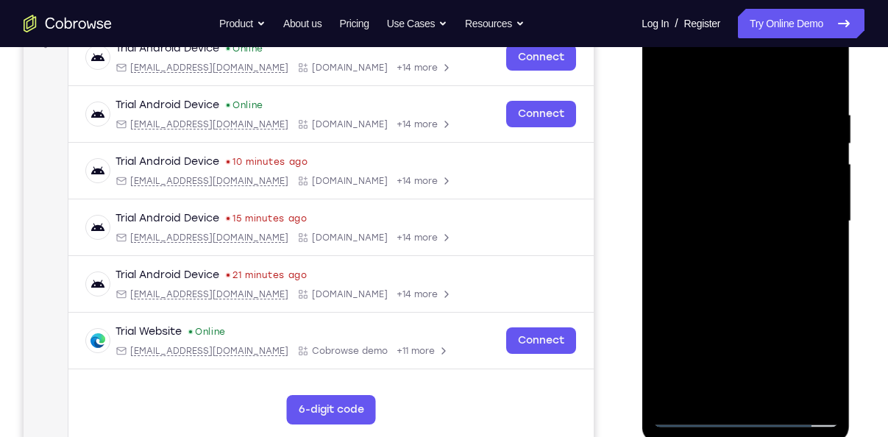
click at [795, 402] on div at bounding box center [745, 221] width 185 height 412
click at [781, 395] on div at bounding box center [745, 221] width 185 height 412
click at [759, 297] on div at bounding box center [745, 221] width 185 height 412
click at [765, 202] on div at bounding box center [745, 221] width 185 height 412
click at [661, 69] on div at bounding box center [745, 221] width 185 height 412
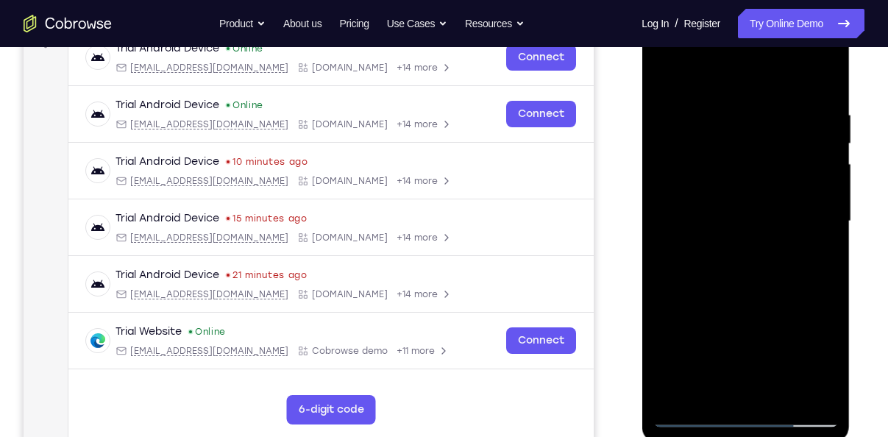
click at [688, 222] on div at bounding box center [745, 221] width 185 height 412
click at [662, 79] on div at bounding box center [745, 221] width 185 height 412
click at [734, 237] on div at bounding box center [745, 221] width 185 height 412
click at [665, 80] on div at bounding box center [745, 221] width 185 height 412
click at [810, 145] on div at bounding box center [745, 221] width 185 height 412
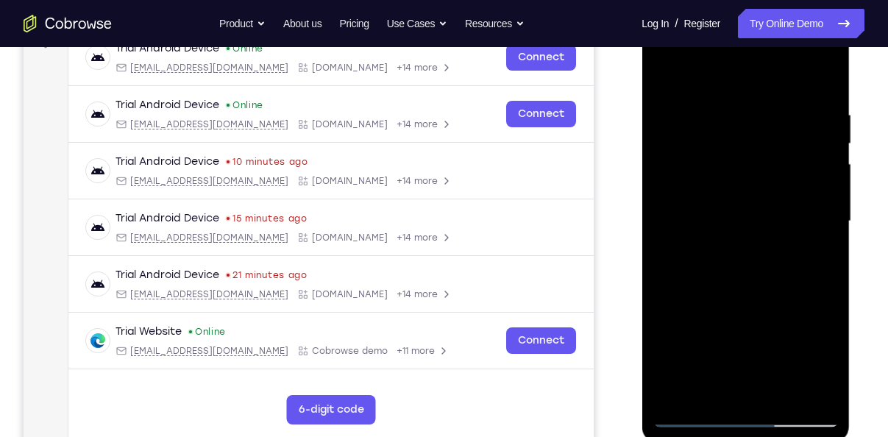
click at [686, 159] on div at bounding box center [745, 221] width 185 height 412
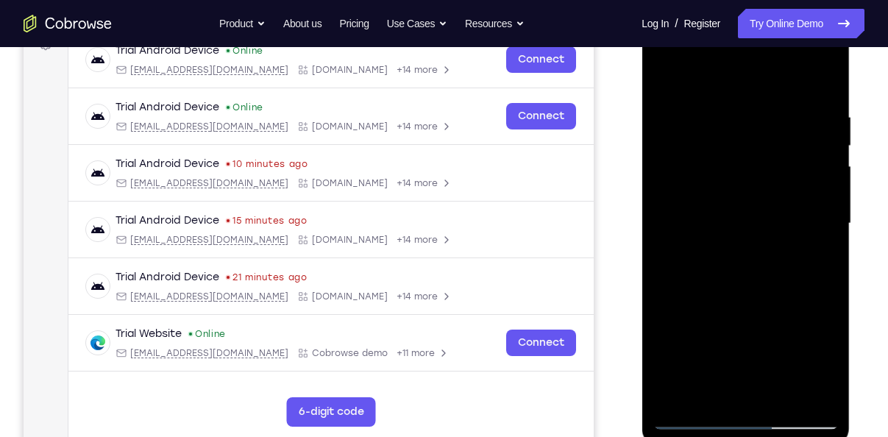
click at [717, 321] on div at bounding box center [745, 224] width 185 height 412
drag, startPoint x: 734, startPoint y: 317, endPoint x: 743, endPoint y: 346, distance: 30.3
click at [743, 346] on div at bounding box center [745, 224] width 185 height 412
click at [725, 213] on div at bounding box center [745, 224] width 185 height 412
click at [709, 390] on div at bounding box center [745, 224] width 185 height 412
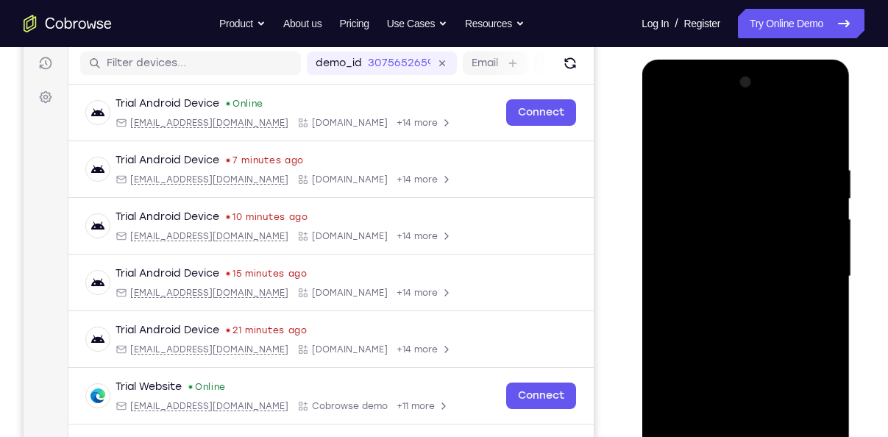
scroll to position [184, 0]
click at [662, 133] on div at bounding box center [745, 277] width 185 height 412
click at [745, 297] on div at bounding box center [745, 277] width 185 height 412
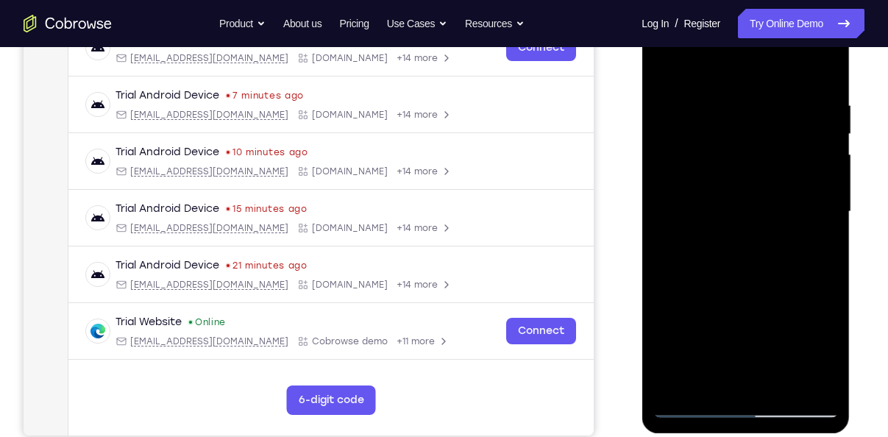
scroll to position [255, 0]
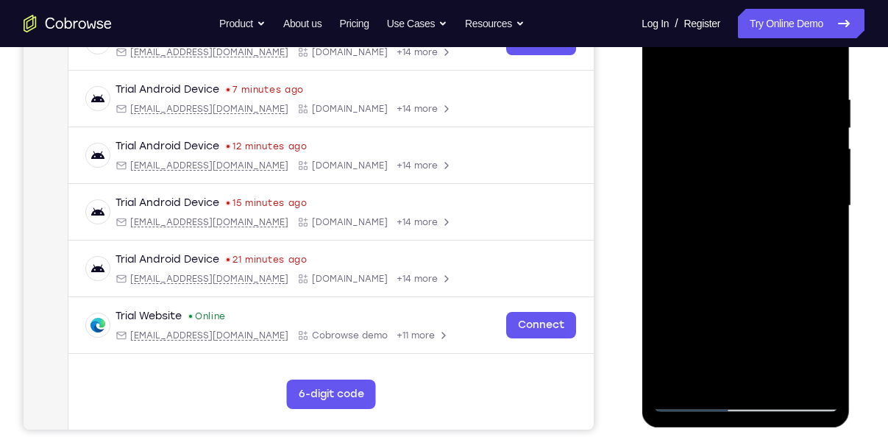
click at [671, 63] on div at bounding box center [745, 206] width 185 height 412
click at [742, 189] on div at bounding box center [745, 206] width 185 height 412
click at [725, 369] on div at bounding box center [745, 206] width 185 height 412
click at [809, 250] on div at bounding box center [745, 206] width 185 height 412
click at [665, 73] on div at bounding box center [745, 206] width 185 height 412
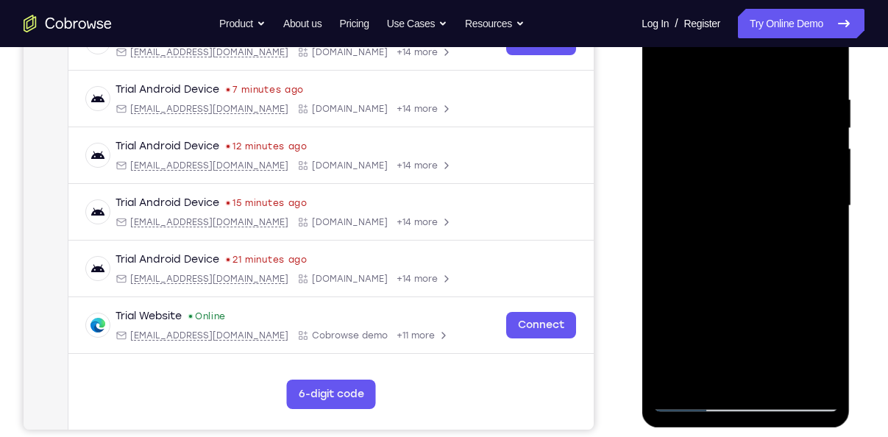
click at [665, 62] on div at bounding box center [745, 206] width 185 height 412
click at [720, 219] on div at bounding box center [745, 206] width 185 height 412
click at [703, 375] on div at bounding box center [745, 206] width 185 height 412
click at [669, 57] on div at bounding box center [745, 206] width 185 height 412
click at [719, 221] on div at bounding box center [745, 206] width 185 height 412
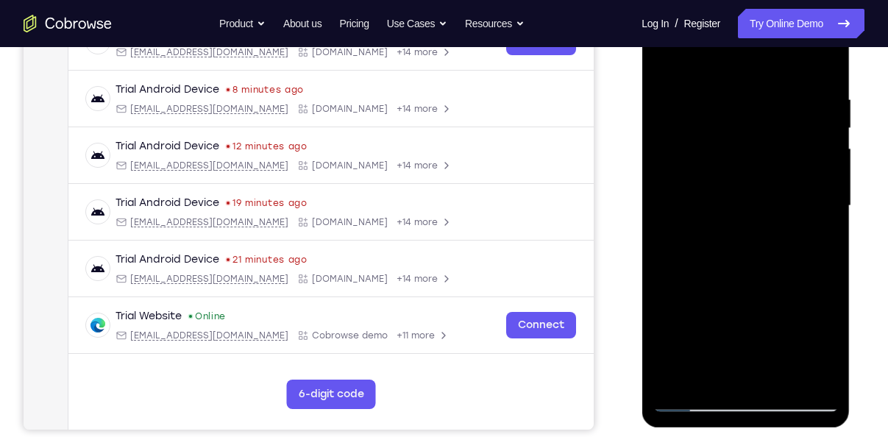
click at [663, 57] on div at bounding box center [745, 206] width 185 height 412
drag, startPoint x: 712, startPoint y: 280, endPoint x: 715, endPoint y: 260, distance: 19.4
click at [715, 260] on div at bounding box center [745, 206] width 185 height 412
click at [831, 127] on div at bounding box center [745, 206] width 185 height 412
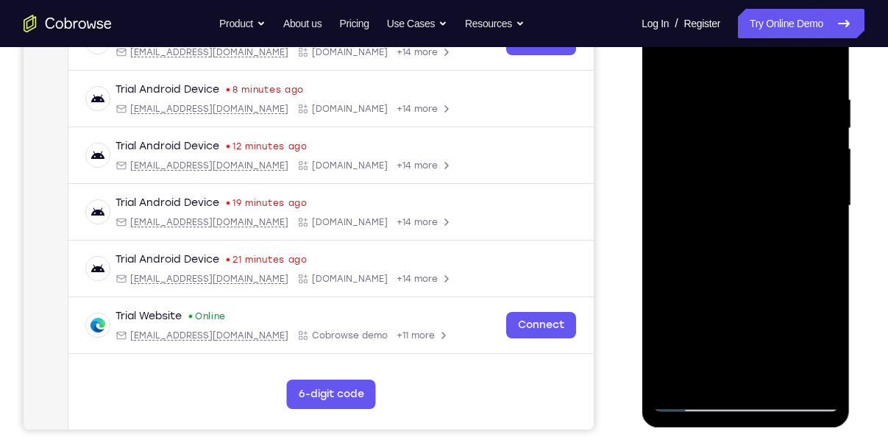
click at [831, 127] on div at bounding box center [745, 206] width 185 height 412
click at [784, 142] on div at bounding box center [745, 206] width 185 height 412
drag, startPoint x: 762, startPoint y: 299, endPoint x: 754, endPoint y: 216, distance: 82.7
click at [754, 216] on div at bounding box center [745, 206] width 185 height 412
click at [670, 55] on div at bounding box center [745, 206] width 185 height 412
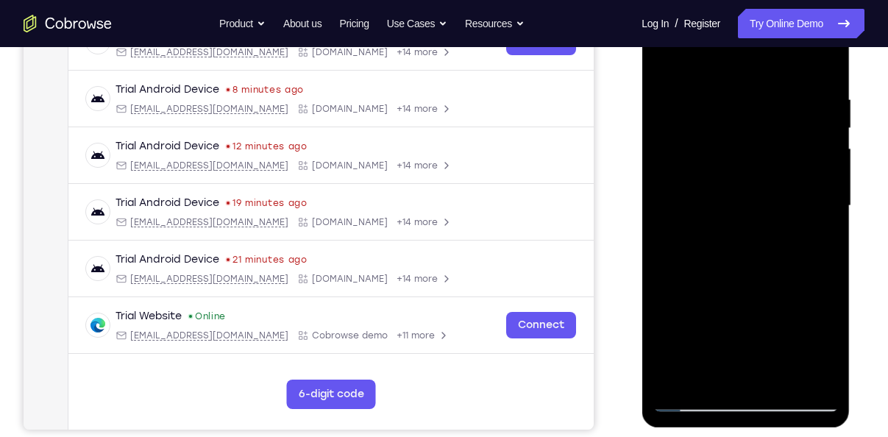
click at [798, 379] on div at bounding box center [745, 206] width 185 height 412
click at [778, 375] on div at bounding box center [745, 206] width 185 height 412
click at [753, 216] on div at bounding box center [745, 206] width 185 height 412
click at [721, 372] on div at bounding box center [745, 206] width 185 height 412
click at [819, 237] on div at bounding box center [745, 206] width 185 height 412
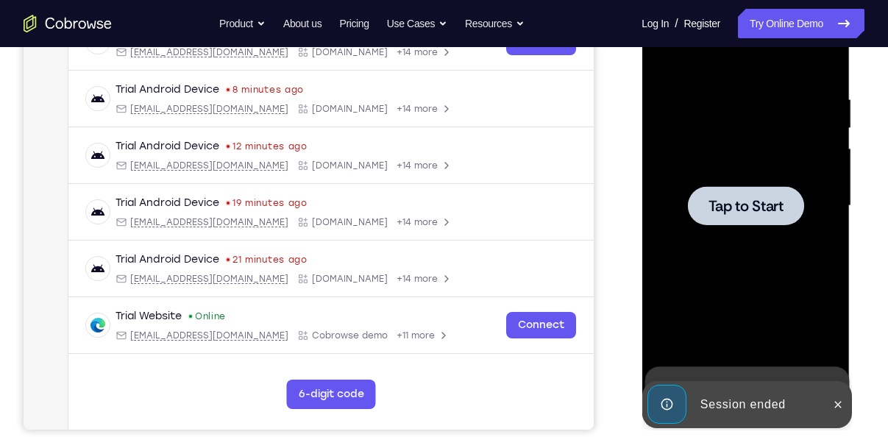
click at [745, 218] on div at bounding box center [745, 205] width 116 height 39
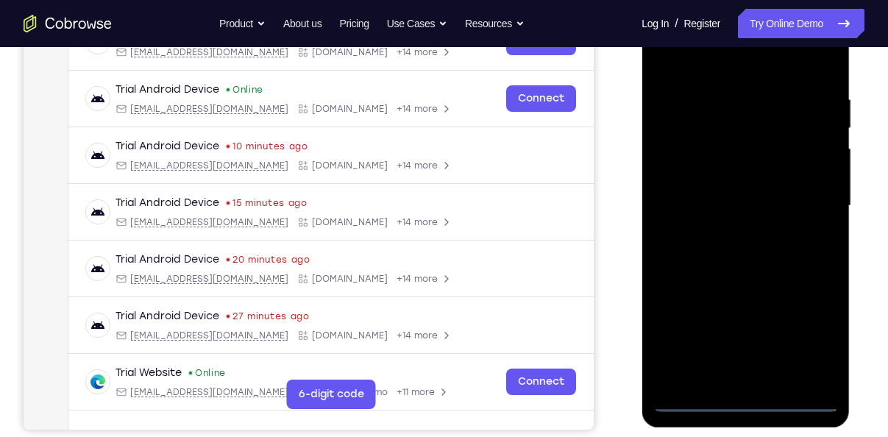
click at [751, 405] on div at bounding box center [745, 206] width 185 height 412
click at [804, 346] on div at bounding box center [745, 206] width 185 height 412
click at [694, 57] on div at bounding box center [745, 206] width 185 height 412
click at [809, 208] on div at bounding box center [745, 206] width 185 height 412
click at [728, 237] on div at bounding box center [745, 206] width 185 height 412
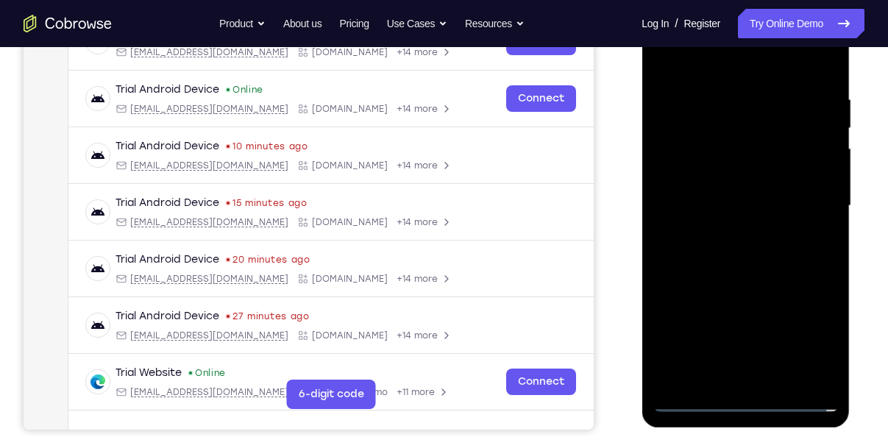
click at [723, 194] on div at bounding box center [745, 206] width 185 height 412
click at [723, 174] on div at bounding box center [745, 206] width 185 height 412
click at [724, 194] on div at bounding box center [745, 206] width 185 height 412
click at [723, 200] on div at bounding box center [745, 206] width 185 height 412
click at [759, 252] on div at bounding box center [745, 206] width 185 height 412
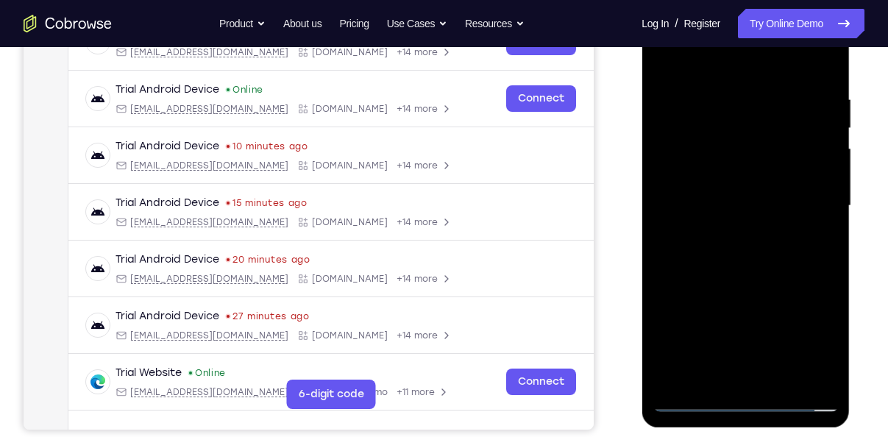
click at [759, 252] on div at bounding box center [745, 206] width 185 height 412
click at [738, 276] on div at bounding box center [745, 206] width 185 height 412
click at [829, 374] on div at bounding box center [745, 206] width 185 height 412
click at [773, 382] on div at bounding box center [745, 206] width 185 height 412
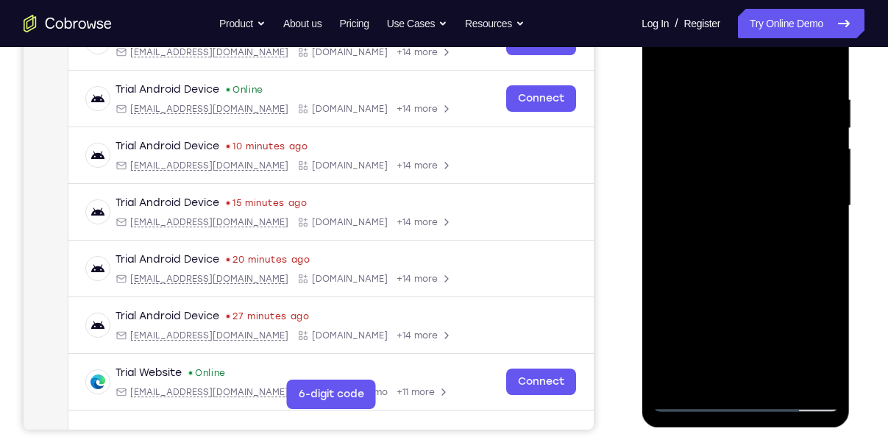
click at [719, 280] on div at bounding box center [745, 206] width 185 height 412
click at [759, 184] on div at bounding box center [745, 206] width 185 height 412
click at [667, 62] on div at bounding box center [745, 206] width 185 height 412
click at [721, 227] on div at bounding box center [745, 206] width 185 height 412
click at [659, 54] on div at bounding box center [745, 206] width 185 height 412
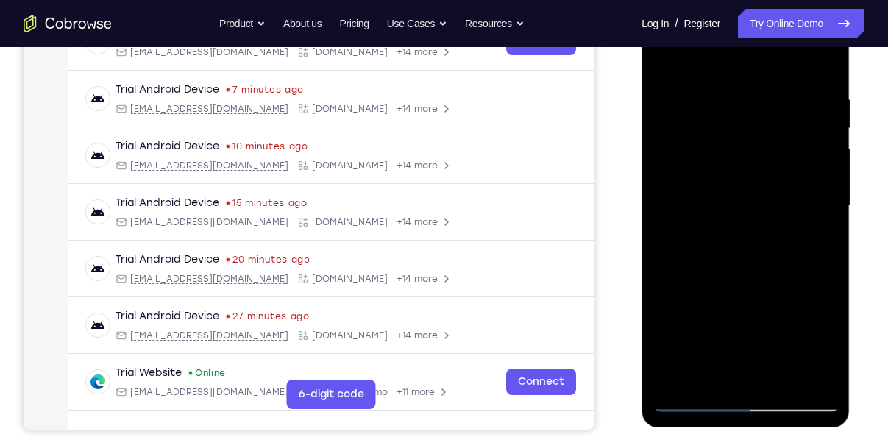
click at [749, 191] on div at bounding box center [745, 206] width 185 height 412
click at [664, 63] on div at bounding box center [745, 206] width 185 height 412
click at [728, 210] on div at bounding box center [745, 206] width 185 height 412
click at [667, 65] on div at bounding box center [745, 206] width 185 height 412
click at [719, 196] on div at bounding box center [745, 206] width 185 height 412
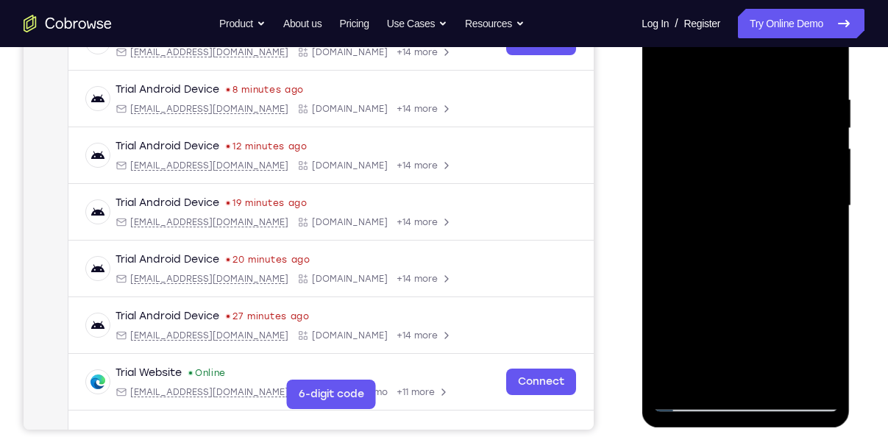
click at [670, 56] on div at bounding box center [745, 206] width 185 height 412
click at [723, 199] on div at bounding box center [745, 206] width 185 height 412
click at [722, 224] on div at bounding box center [745, 206] width 185 height 412
click at [661, 62] on div at bounding box center [745, 206] width 185 height 412
click at [725, 210] on div at bounding box center [745, 206] width 185 height 412
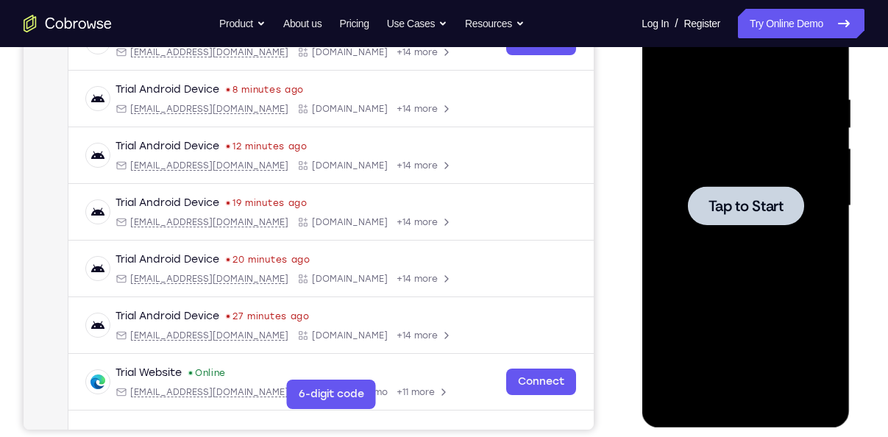
click at [707, 203] on div at bounding box center [745, 205] width 116 height 39
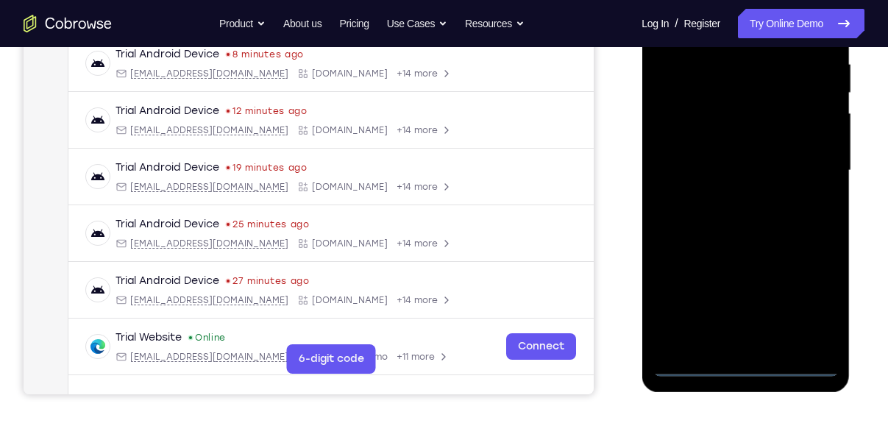
scroll to position [291, 0]
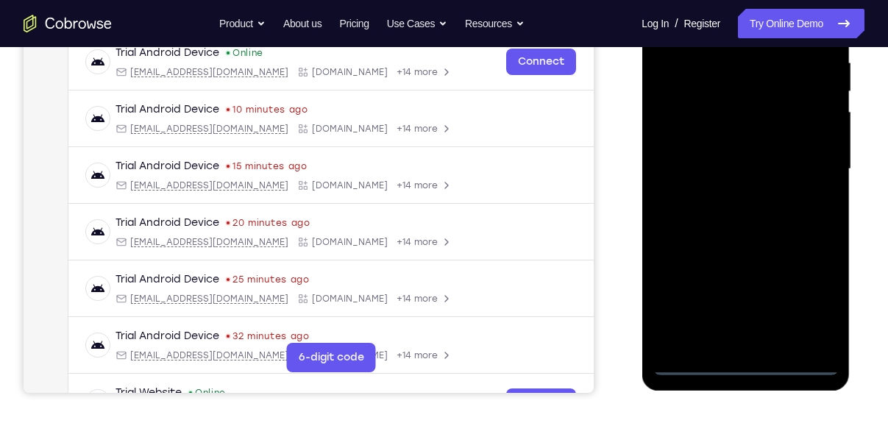
click at [756, 355] on div at bounding box center [745, 169] width 185 height 412
click at [748, 370] on div at bounding box center [745, 169] width 185 height 412
click at [820, 294] on div at bounding box center [745, 169] width 185 height 412
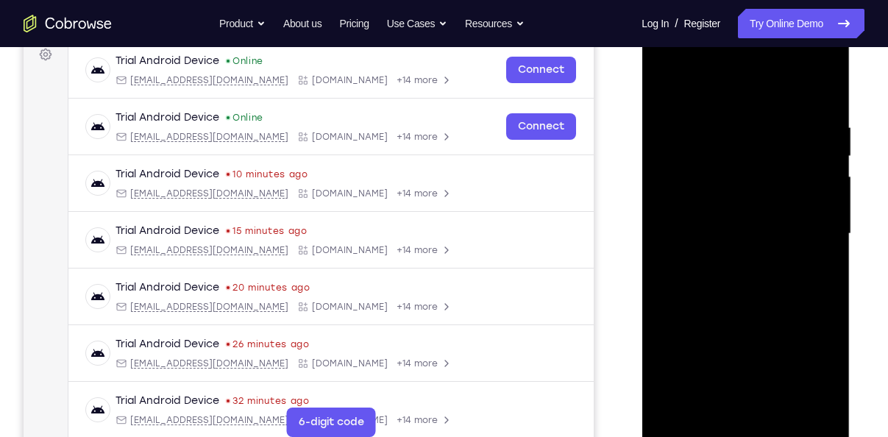
scroll to position [225, 0]
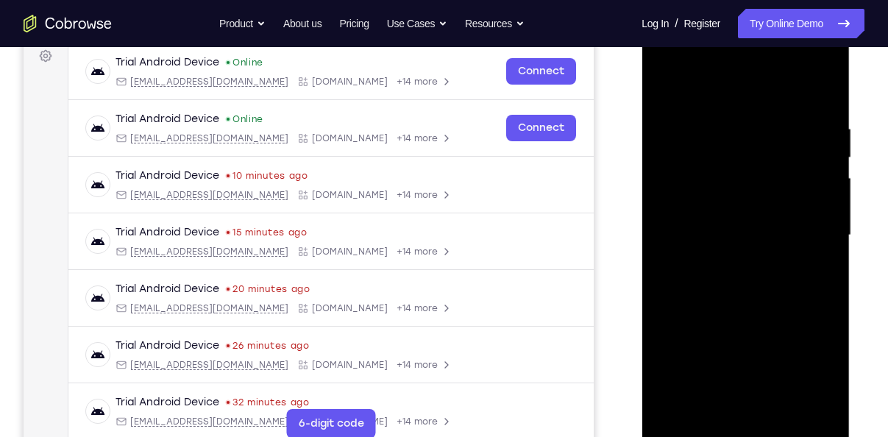
click at [717, 89] on div at bounding box center [745, 235] width 185 height 412
click at [809, 228] on div at bounding box center [745, 235] width 185 height 412
click at [740, 259] on div at bounding box center [745, 235] width 185 height 412
click at [748, 225] on div at bounding box center [745, 235] width 185 height 412
click at [672, 175] on div at bounding box center [745, 235] width 185 height 412
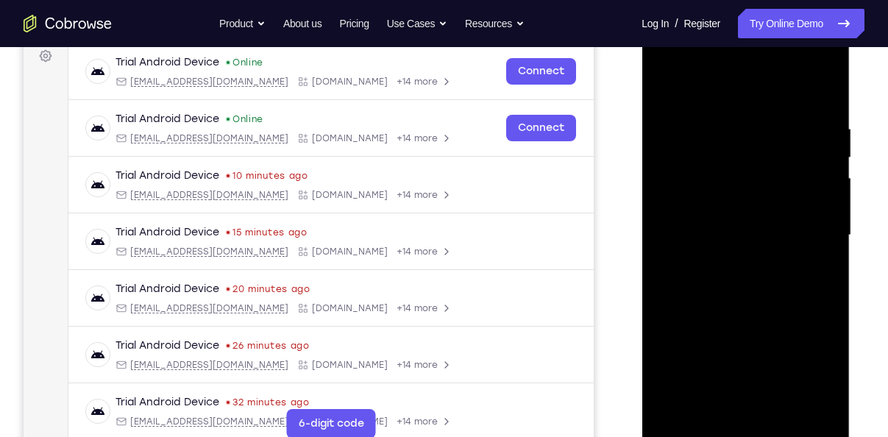
click at [709, 210] on div at bounding box center [745, 235] width 185 height 412
click at [734, 235] on div at bounding box center [745, 235] width 185 height 412
click at [765, 307] on div at bounding box center [745, 235] width 185 height 412
click at [781, 408] on div at bounding box center [745, 235] width 185 height 412
click at [751, 319] on div at bounding box center [745, 235] width 185 height 412
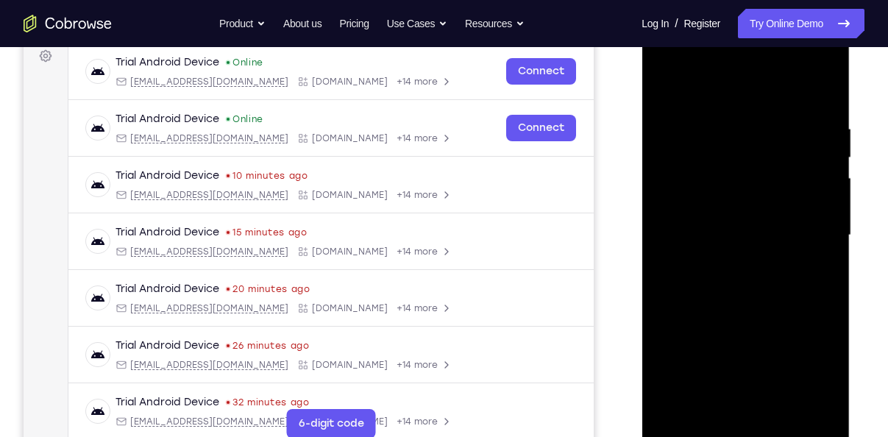
click at [707, 250] on div at bounding box center [745, 235] width 185 height 412
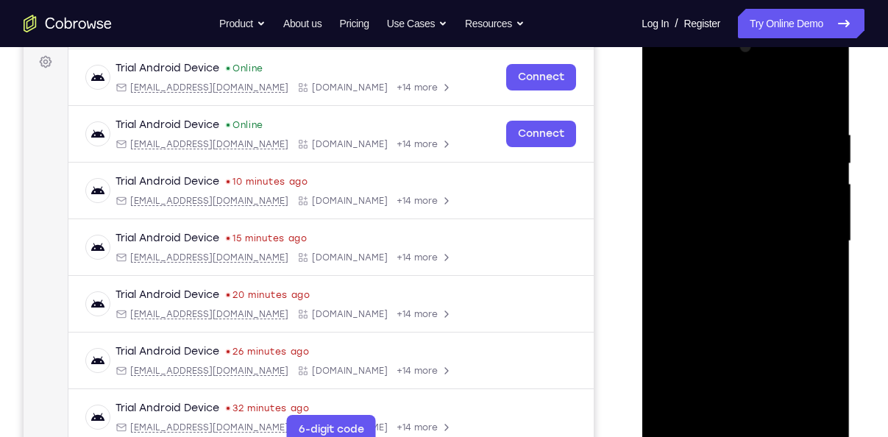
scroll to position [263, 0]
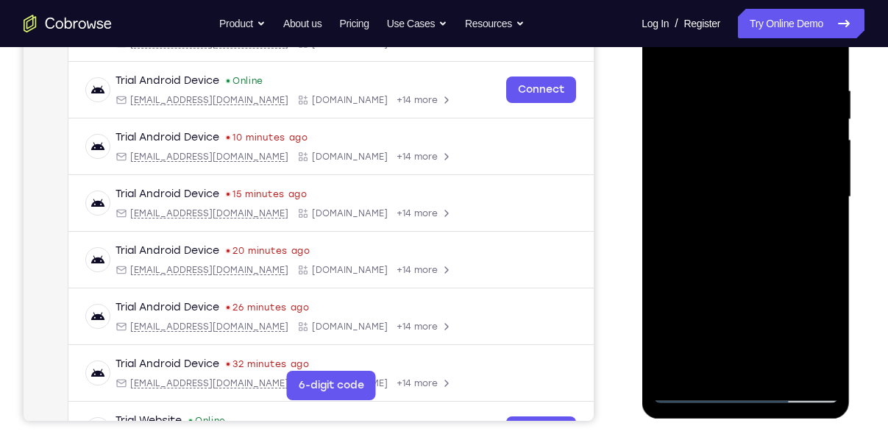
click at [691, 397] on div at bounding box center [745, 197] width 185 height 412
click at [695, 395] on div at bounding box center [745, 197] width 185 height 412
drag, startPoint x: 731, startPoint y: 334, endPoint x: 744, endPoint y: 163, distance: 172.0
click at [744, 163] on div at bounding box center [745, 197] width 185 height 412
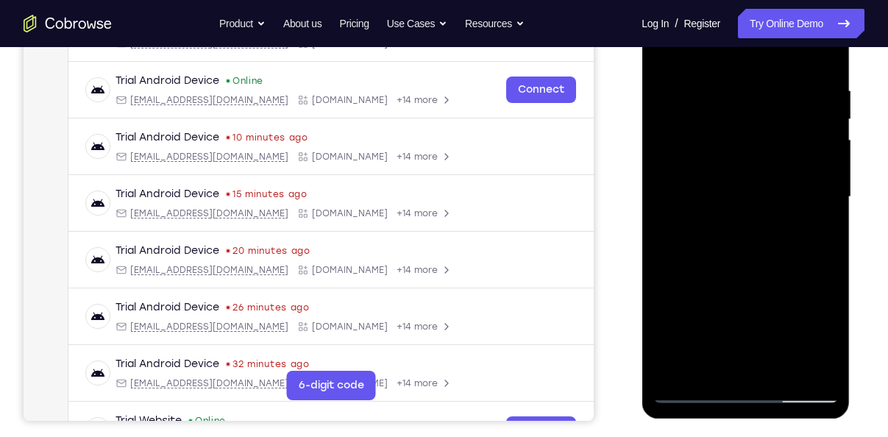
drag, startPoint x: 745, startPoint y: 255, endPoint x: 759, endPoint y: 143, distance: 112.1
click at [759, 143] on div at bounding box center [745, 197] width 185 height 412
drag, startPoint x: 750, startPoint y: 205, endPoint x: 753, endPoint y: 103, distance: 101.6
click at [753, 103] on div at bounding box center [745, 197] width 185 height 412
drag, startPoint x: 762, startPoint y: 264, endPoint x: 765, endPoint y: 127, distance: 136.9
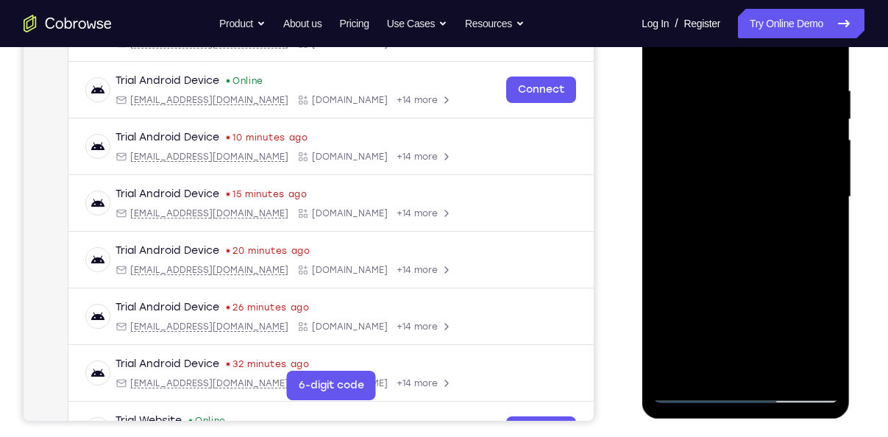
click at [765, 127] on div at bounding box center [745, 197] width 185 height 412
drag, startPoint x: 765, startPoint y: 271, endPoint x: 784, endPoint y: 174, distance: 99.0
click at [784, 174] on div at bounding box center [745, 197] width 185 height 412
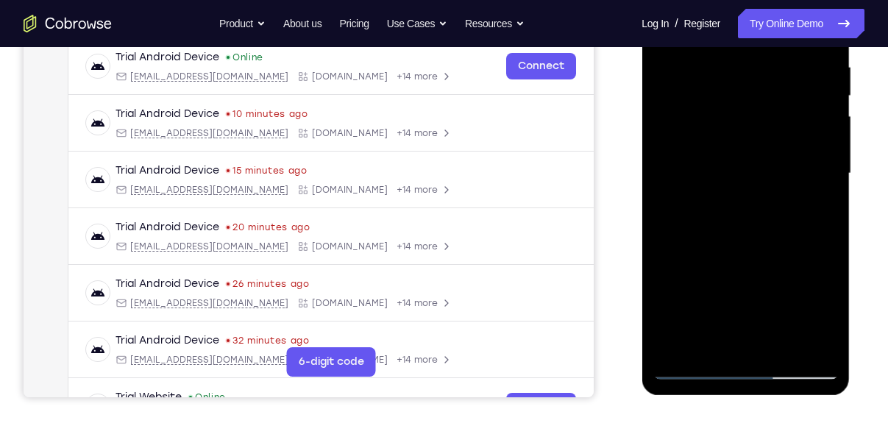
scroll to position [293, 0]
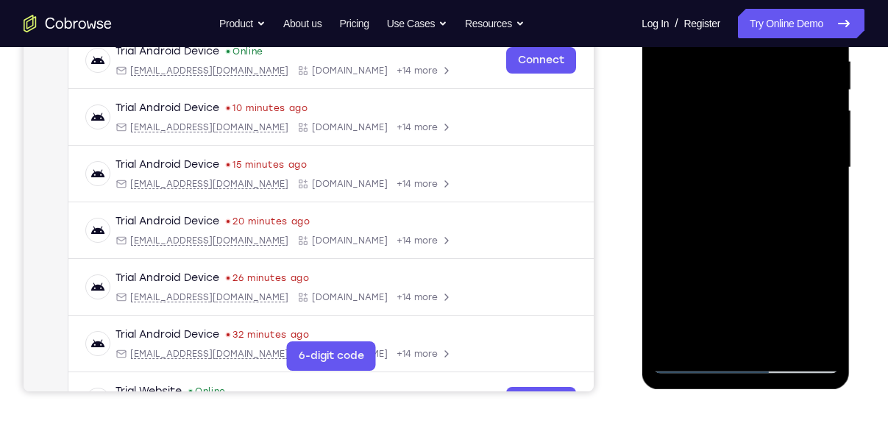
drag, startPoint x: 769, startPoint y: 209, endPoint x: 781, endPoint y: 124, distance: 85.4
click at [781, 124] on div at bounding box center [745, 168] width 185 height 412
drag, startPoint x: 748, startPoint y: 227, endPoint x: 764, endPoint y: 126, distance: 102.7
click at [764, 126] on div at bounding box center [745, 168] width 185 height 412
drag, startPoint x: 757, startPoint y: 237, endPoint x: 778, endPoint y: 148, distance: 91.4
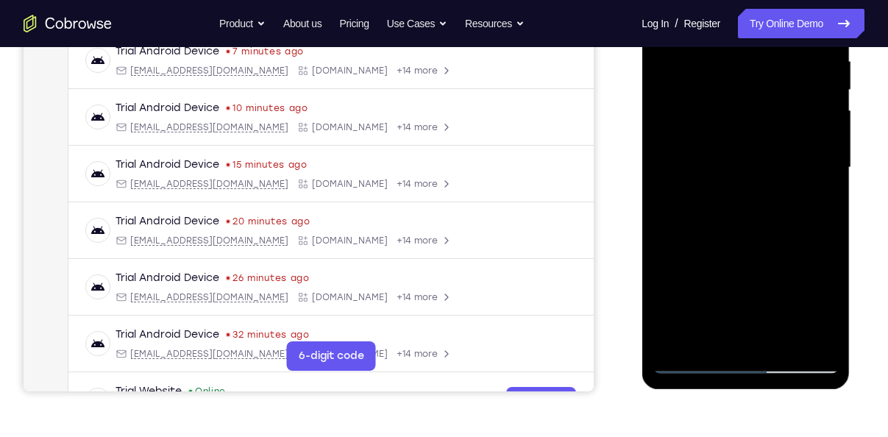
click at [778, 148] on div at bounding box center [745, 168] width 185 height 412
drag, startPoint x: 765, startPoint y: 236, endPoint x: 776, endPoint y: 162, distance: 75.1
click at [776, 162] on div at bounding box center [745, 168] width 185 height 412
drag, startPoint x: 751, startPoint y: 217, endPoint x: 759, endPoint y: 121, distance: 96.8
click at [759, 121] on div at bounding box center [745, 168] width 185 height 412
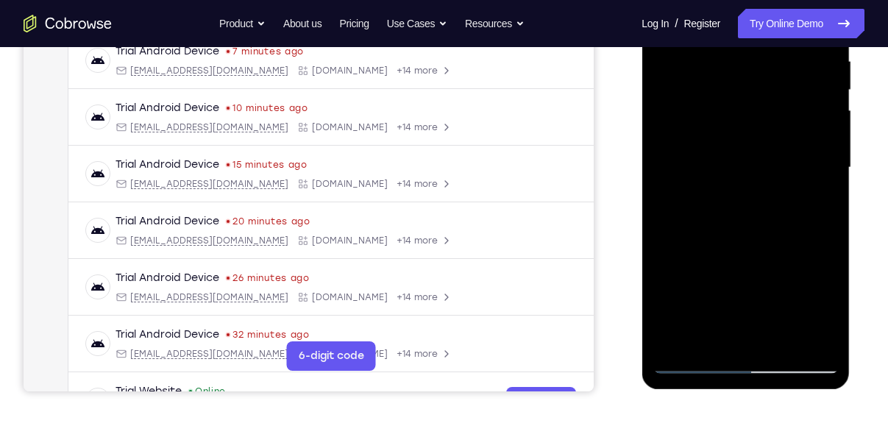
click at [776, 341] on div at bounding box center [745, 168] width 185 height 412
click at [734, 149] on div at bounding box center [745, 168] width 185 height 412
click at [715, 334] on div at bounding box center [745, 168] width 185 height 412
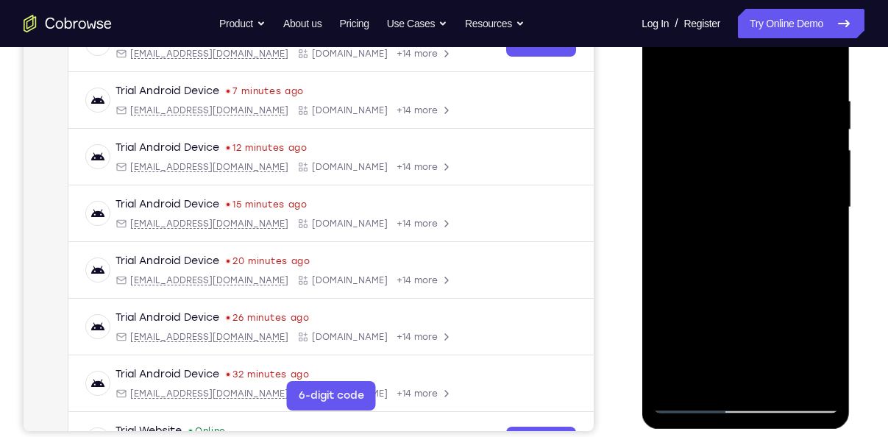
scroll to position [246, 0]
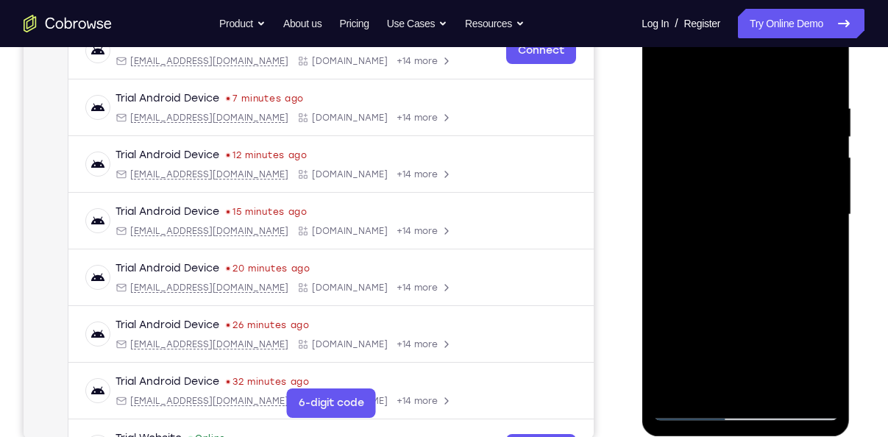
click at [663, 77] on div at bounding box center [745, 215] width 185 height 412
click at [665, 62] on div at bounding box center [745, 215] width 185 height 412
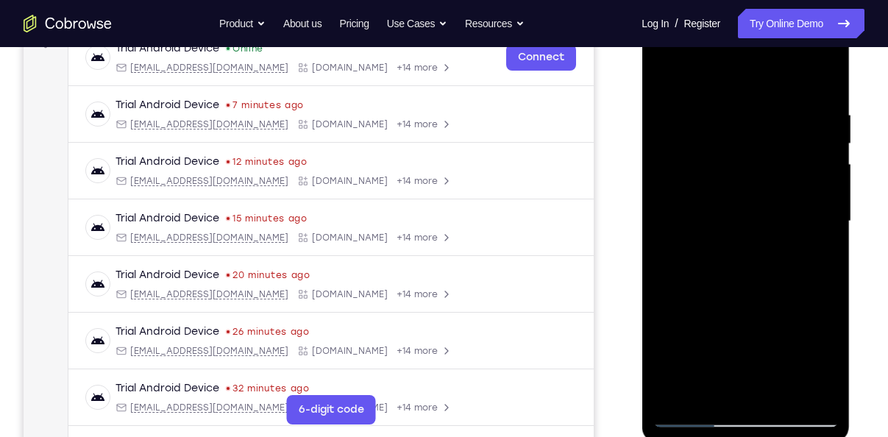
scroll to position [238, 0]
drag, startPoint x: 749, startPoint y: 143, endPoint x: 729, endPoint y: 290, distance: 148.5
click at [729, 290] on div at bounding box center [745, 222] width 185 height 412
drag, startPoint x: 747, startPoint y: 170, endPoint x: 746, endPoint y: 264, distance: 94.2
click at [746, 264] on div at bounding box center [745, 222] width 185 height 412
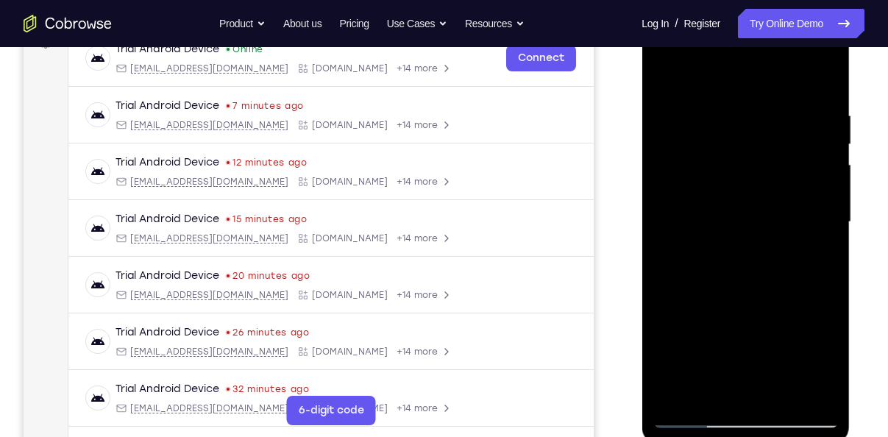
drag, startPoint x: 746, startPoint y: 264, endPoint x: 759, endPoint y: 200, distance: 65.4
click at [759, 200] on div at bounding box center [745, 222] width 185 height 412
click at [830, 223] on div at bounding box center [745, 222] width 185 height 412
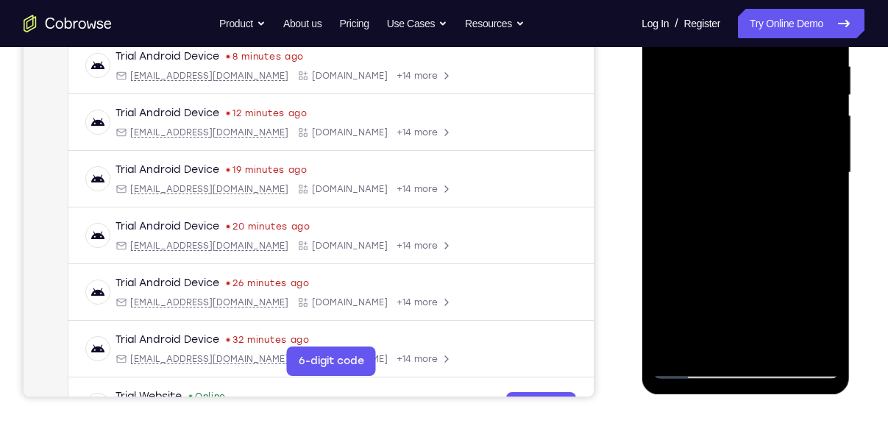
scroll to position [288, 0]
click at [773, 341] on div at bounding box center [745, 172] width 185 height 412
click at [754, 157] on div at bounding box center [745, 172] width 185 height 412
click at [715, 341] on div at bounding box center [745, 172] width 185 height 412
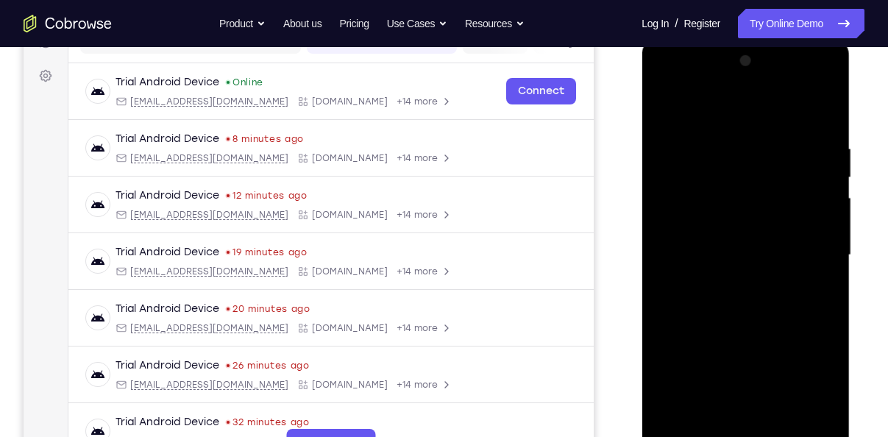
scroll to position [205, 0]
click at [663, 118] on div at bounding box center [745, 256] width 185 height 412
drag, startPoint x: 765, startPoint y: 180, endPoint x: 641, endPoint y: 177, distance: 124.4
click at [642, 177] on div at bounding box center [746, 258] width 208 height 439
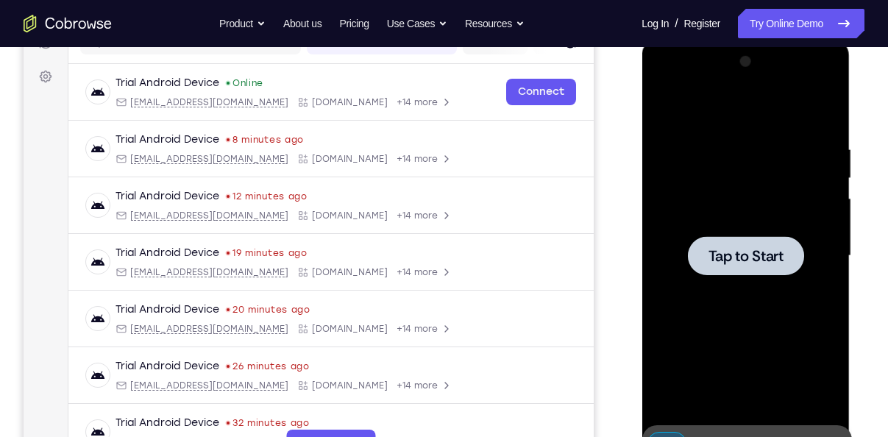
click at [715, 222] on div at bounding box center [745, 256] width 185 height 412
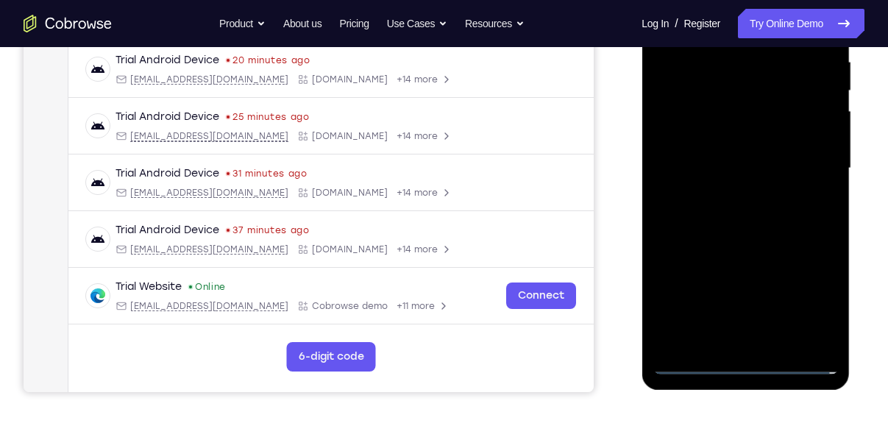
scroll to position [293, 0]
click at [754, 369] on div at bounding box center [745, 168] width 185 height 412
click at [809, 304] on div at bounding box center [745, 168] width 185 height 412
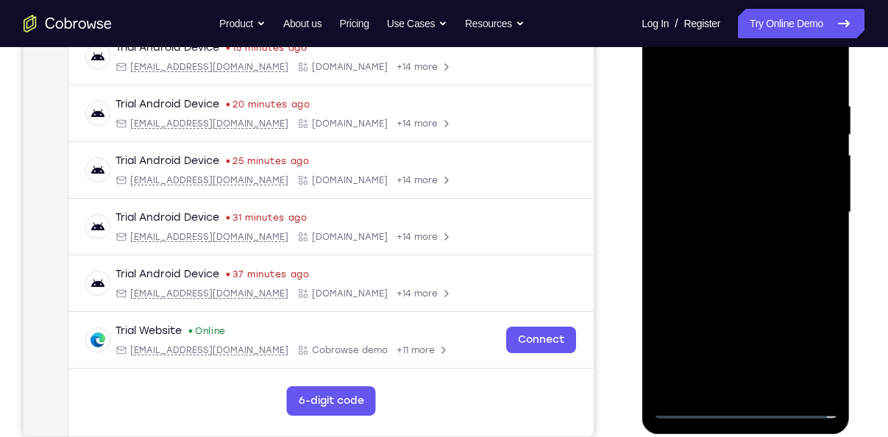
scroll to position [247, 0]
click at [717, 76] on div at bounding box center [745, 213] width 185 height 412
click at [816, 216] on div at bounding box center [745, 213] width 185 height 412
click at [726, 235] on div at bounding box center [745, 213] width 185 height 412
click at [712, 193] on div at bounding box center [745, 213] width 185 height 412
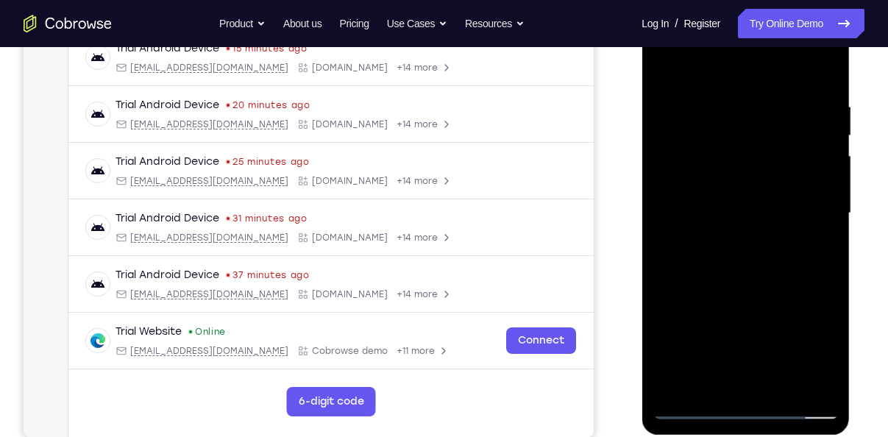
click at [713, 182] on div at bounding box center [745, 213] width 185 height 412
click at [725, 213] on div at bounding box center [745, 213] width 185 height 412
click at [691, 274] on div at bounding box center [745, 213] width 185 height 412
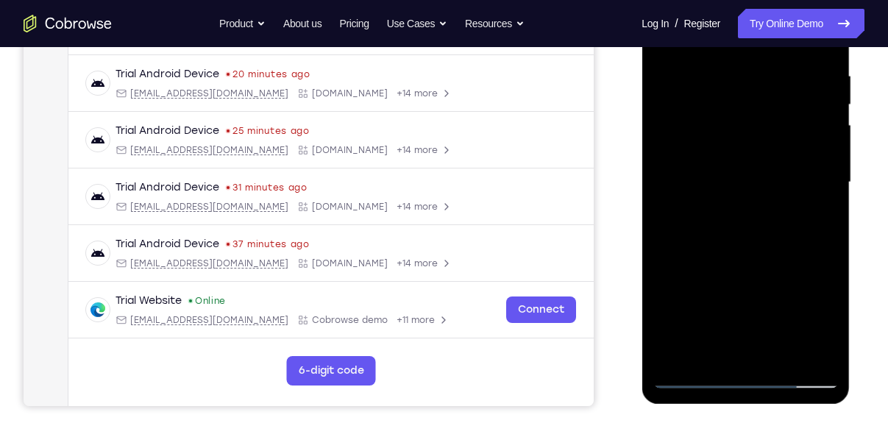
scroll to position [279, 0]
click at [728, 85] on div at bounding box center [745, 182] width 185 height 412
click at [779, 102] on div at bounding box center [745, 182] width 185 height 412
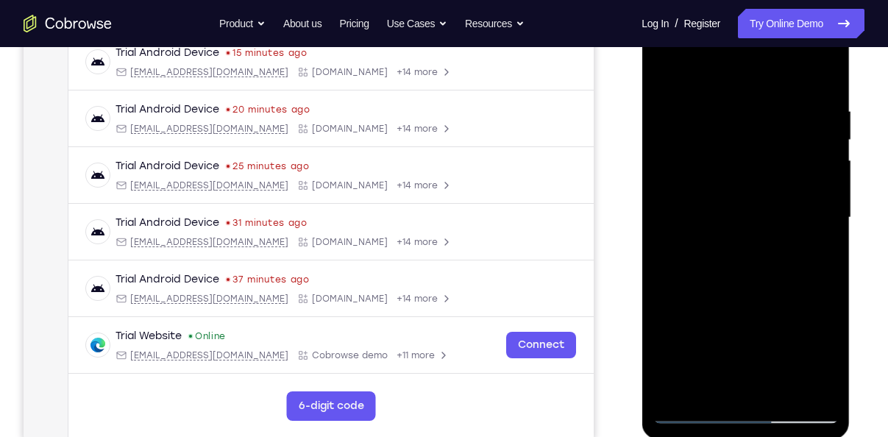
scroll to position [243, 0]
click at [687, 132] on div at bounding box center [745, 218] width 185 height 412
click at [660, 139] on div at bounding box center [745, 218] width 185 height 412
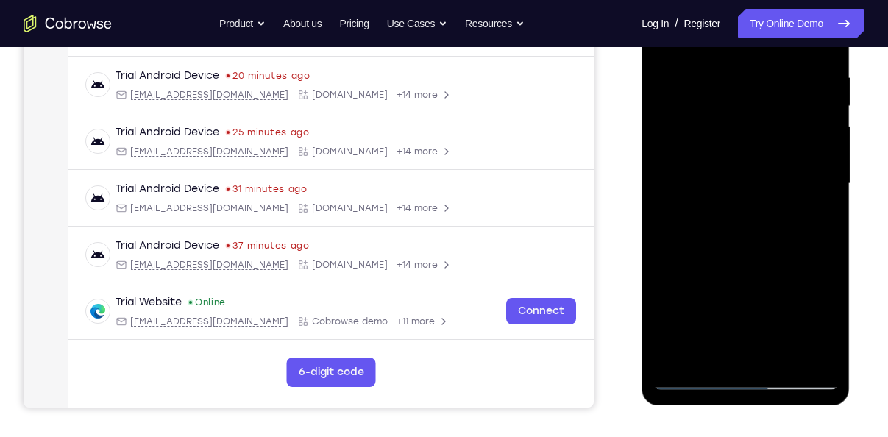
scroll to position [280, 0]
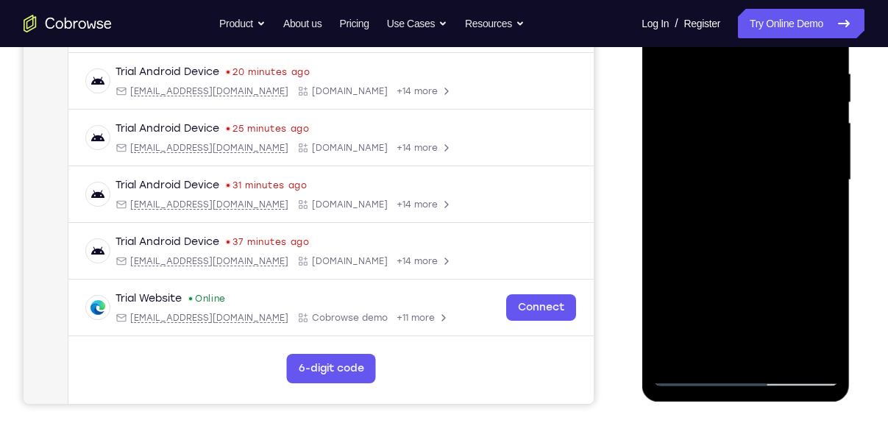
click at [798, 344] on div at bounding box center [745, 180] width 185 height 412
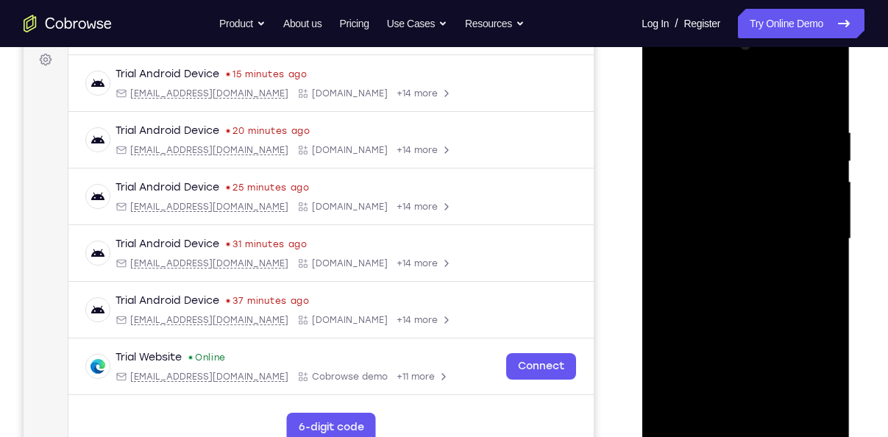
scroll to position [221, 0]
click at [815, 104] on div at bounding box center [745, 240] width 185 height 412
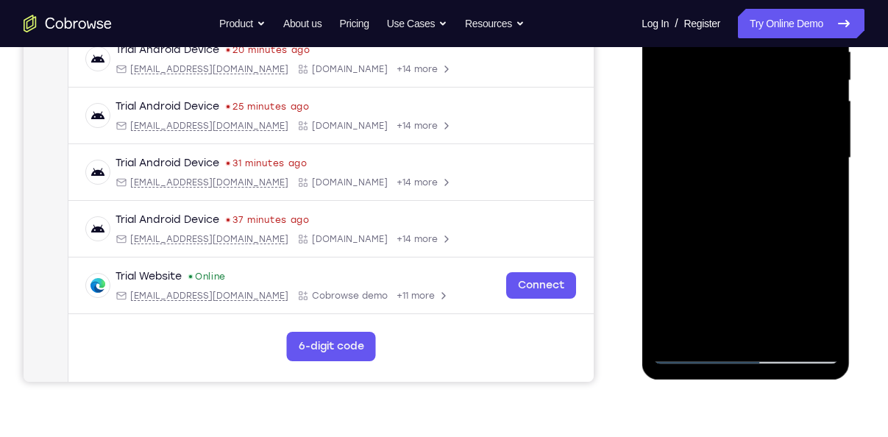
scroll to position [304, 0]
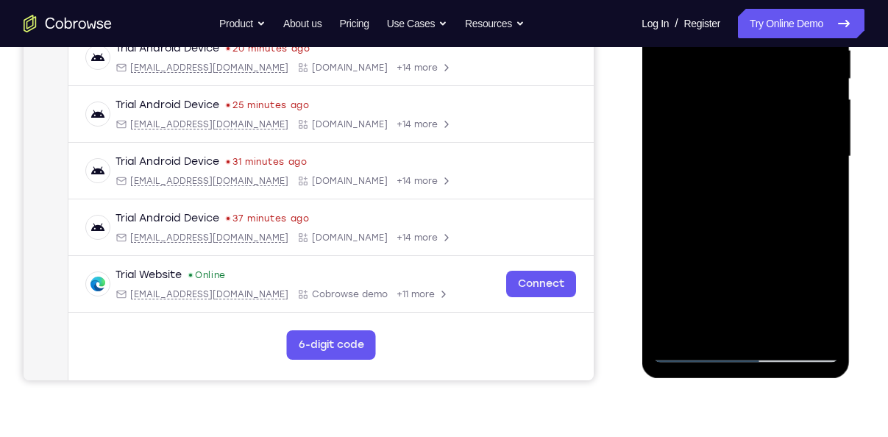
click at [777, 328] on div at bounding box center [745, 157] width 185 height 412
click at [716, 230] on div at bounding box center [745, 157] width 185 height 412
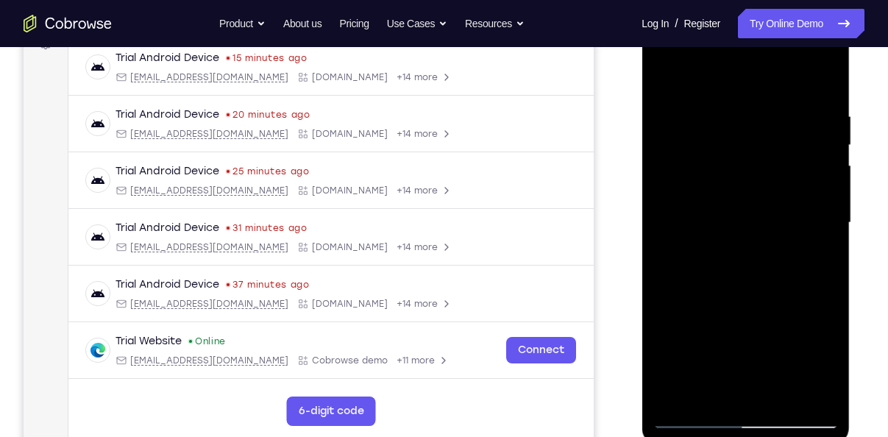
scroll to position [237, 0]
click at [667, 77] on div at bounding box center [745, 224] width 185 height 412
drag, startPoint x: 762, startPoint y: 143, endPoint x: 757, endPoint y: 252, distance: 109.8
click at [757, 252] on div at bounding box center [745, 224] width 185 height 412
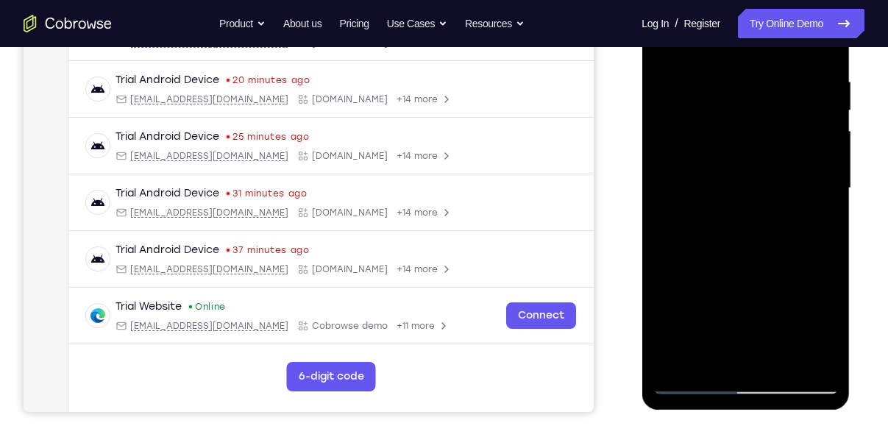
scroll to position [272, 0]
click at [777, 361] on div at bounding box center [745, 189] width 185 height 412
click at [742, 211] on div at bounding box center [745, 189] width 185 height 412
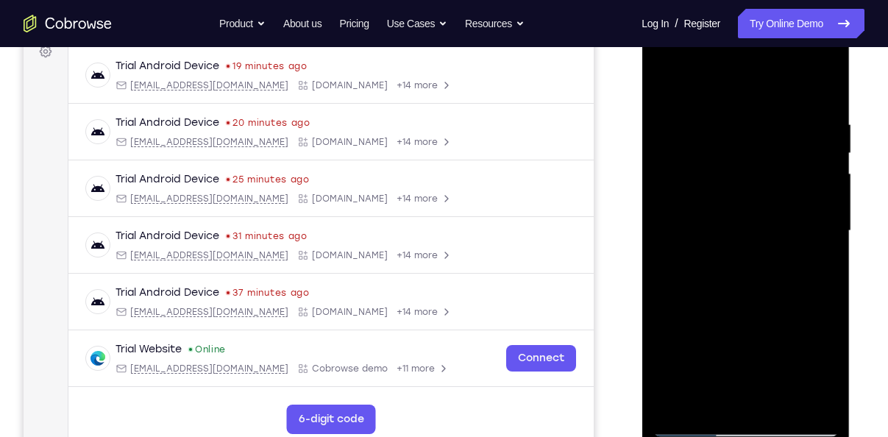
scroll to position [225, 0]
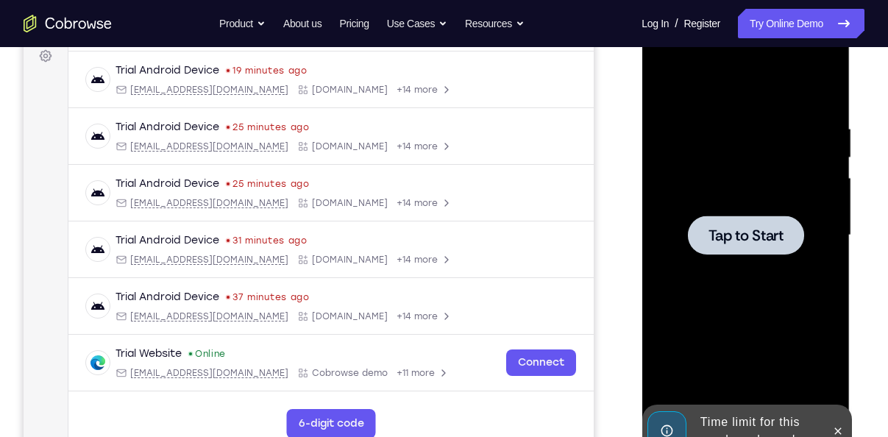
click at [754, 258] on div at bounding box center [745, 235] width 185 height 412
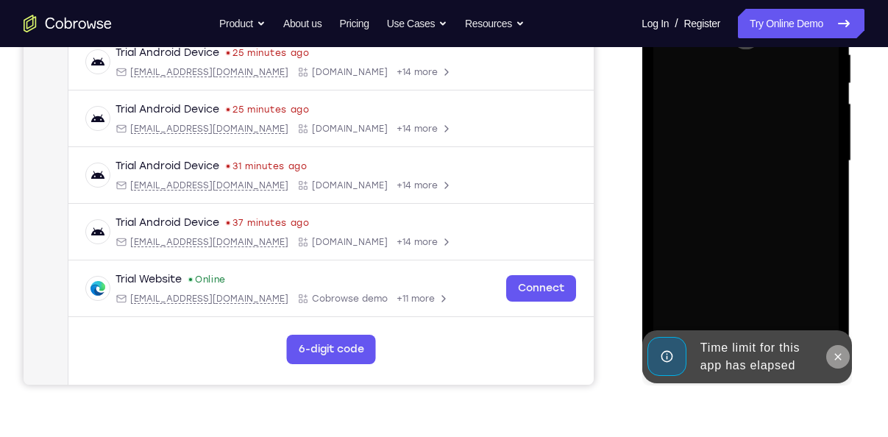
scroll to position [300, 0]
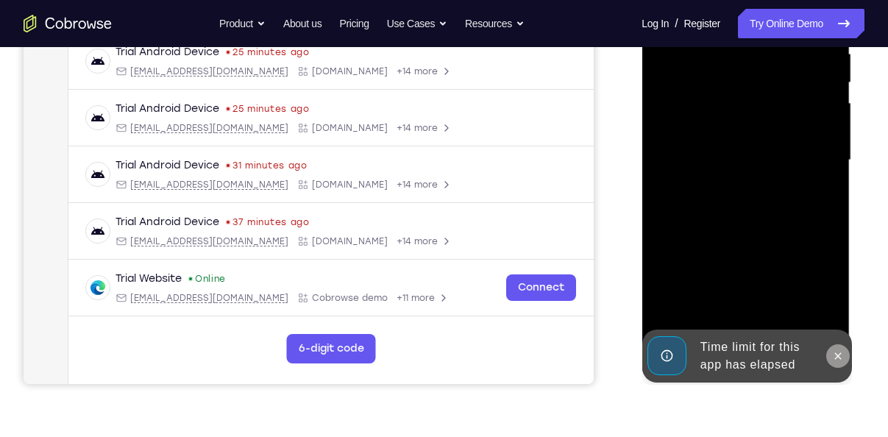
click at [843, 360] on icon at bounding box center [837, 356] width 12 height 12
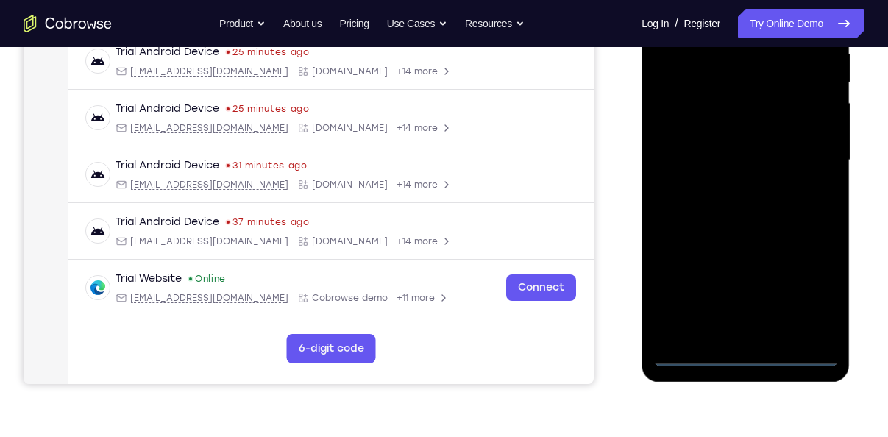
scroll to position [17, 0]
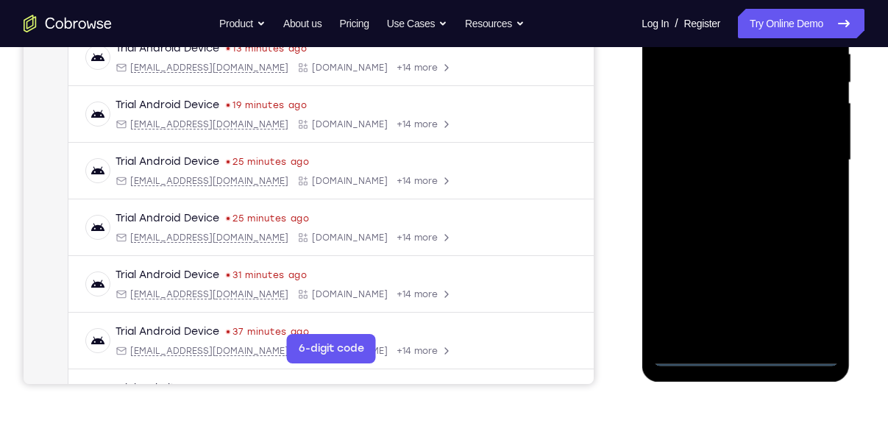
click at [751, 351] on div at bounding box center [745, 160] width 185 height 412
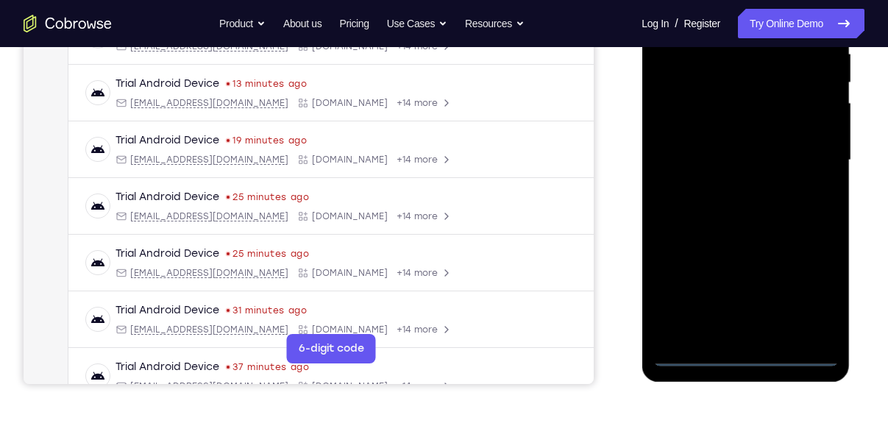
scroll to position [0, 0]
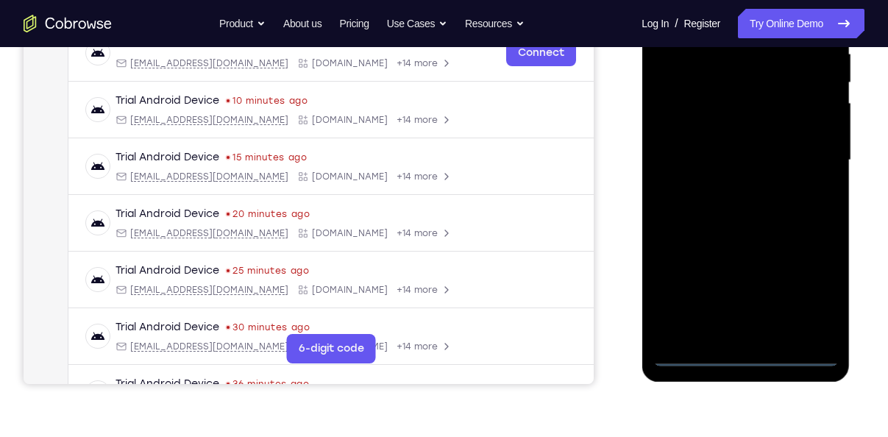
click at [807, 296] on div at bounding box center [745, 160] width 185 height 412
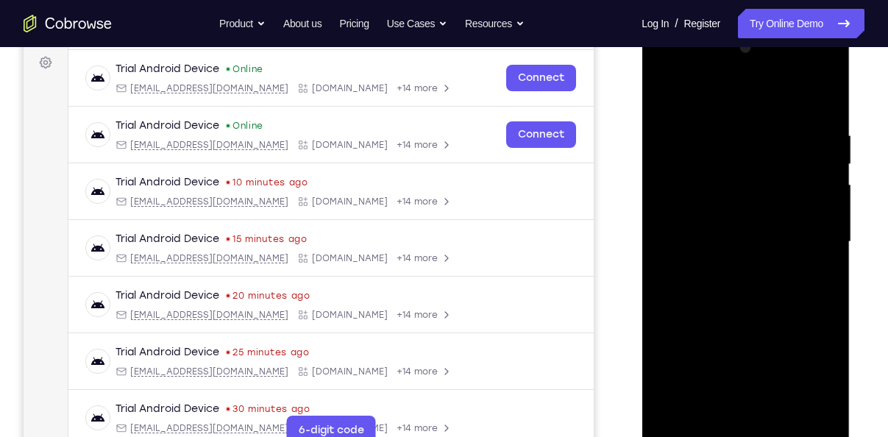
scroll to position [217, 0]
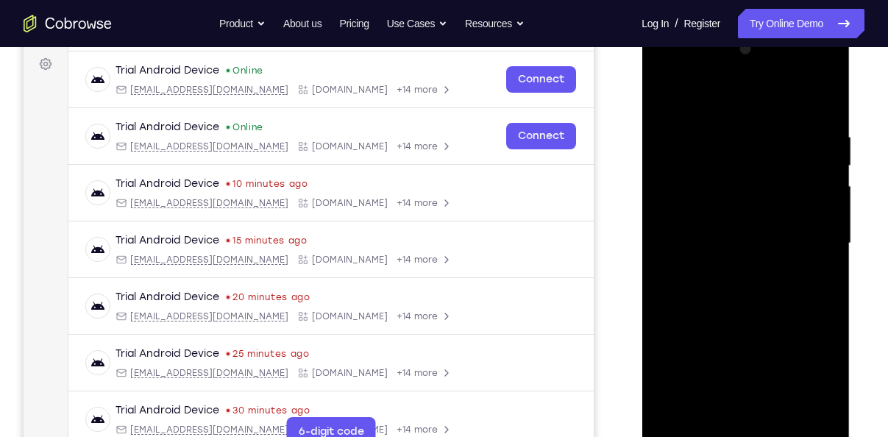
click at [701, 92] on div at bounding box center [745, 244] width 185 height 412
click at [815, 249] on div at bounding box center [745, 244] width 185 height 412
click at [732, 273] on div at bounding box center [745, 244] width 185 height 412
click at [739, 229] on div at bounding box center [745, 244] width 185 height 412
click at [748, 215] on div at bounding box center [745, 244] width 185 height 412
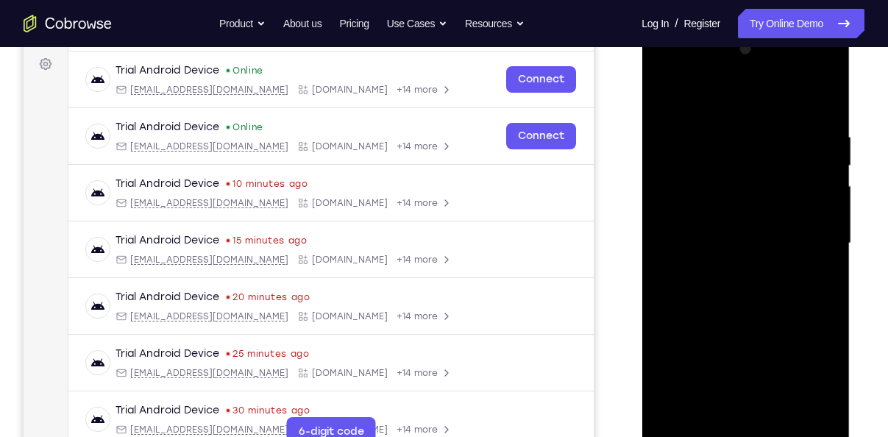
click at [748, 233] on div at bounding box center [745, 244] width 185 height 412
click at [739, 238] on div at bounding box center [745, 244] width 185 height 412
click at [740, 305] on div at bounding box center [745, 244] width 185 height 412
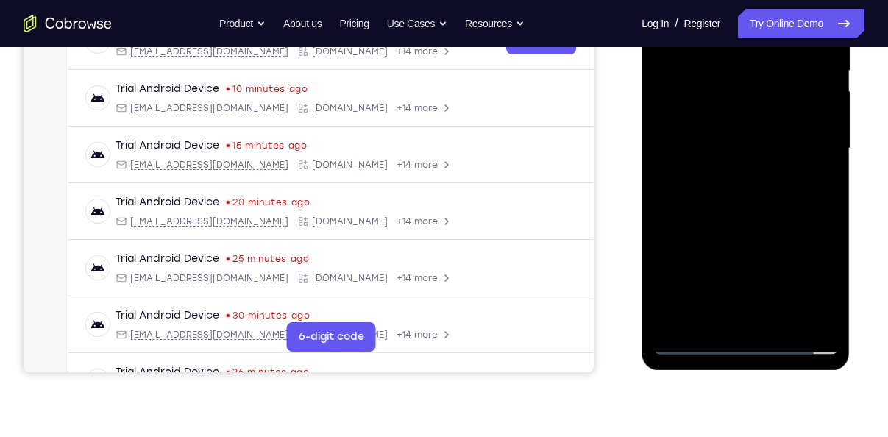
scroll to position [313, 0]
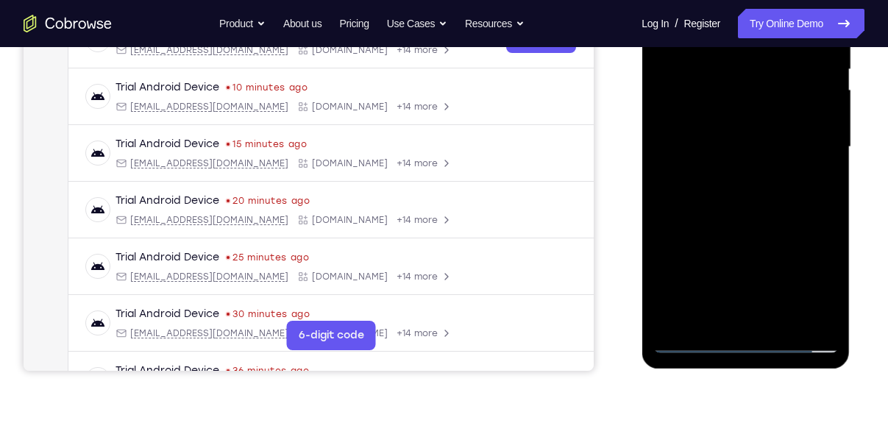
click at [700, 196] on div at bounding box center [745, 147] width 185 height 412
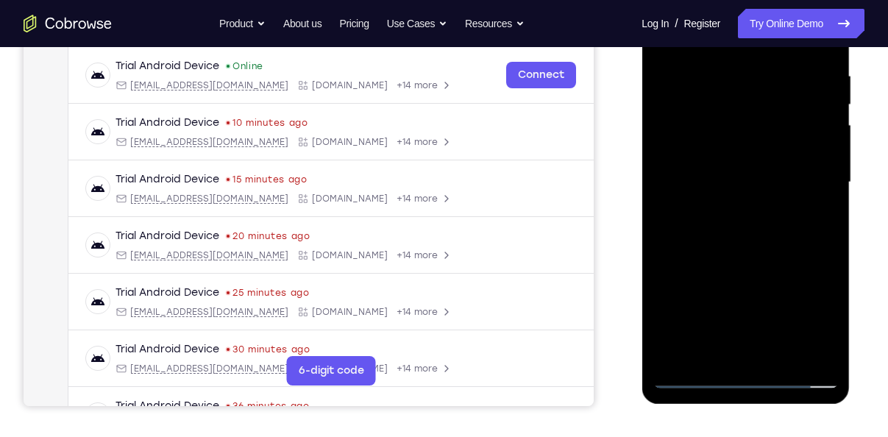
scroll to position [273, 0]
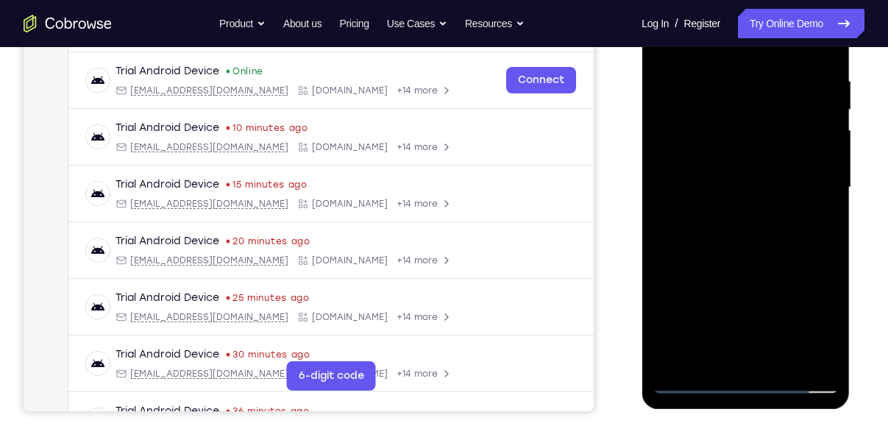
click at [726, 258] on div at bounding box center [745, 188] width 185 height 412
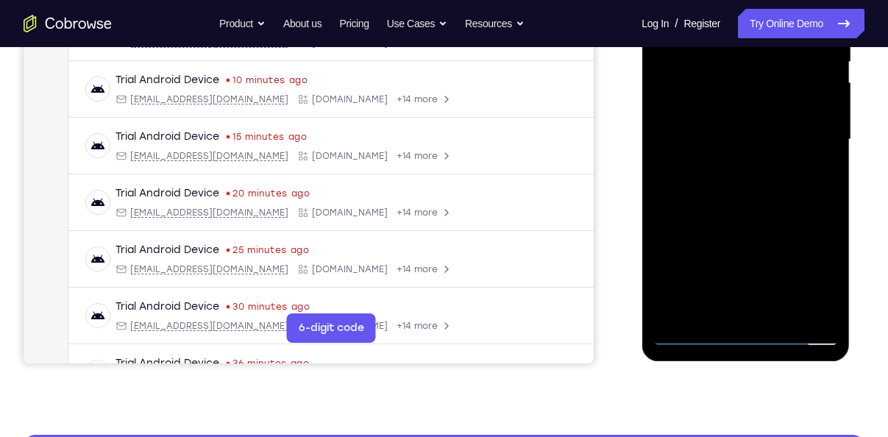
scroll to position [322, 0]
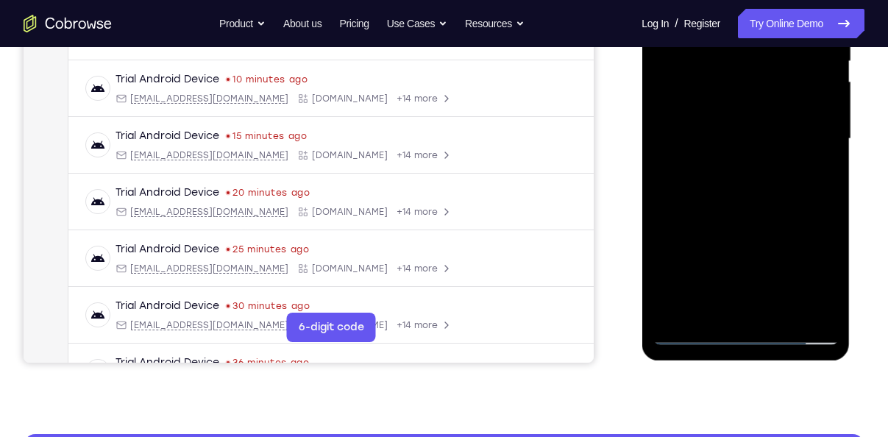
drag, startPoint x: 757, startPoint y: 199, endPoint x: 751, endPoint y: 149, distance: 51.2
click at [751, 149] on div at bounding box center [745, 139] width 185 height 412
drag, startPoint x: 770, startPoint y: 222, endPoint x: 781, endPoint y: 155, distance: 67.9
click at [781, 155] on div at bounding box center [745, 139] width 185 height 412
drag, startPoint x: 760, startPoint y: 232, endPoint x: 768, endPoint y: 166, distance: 66.7
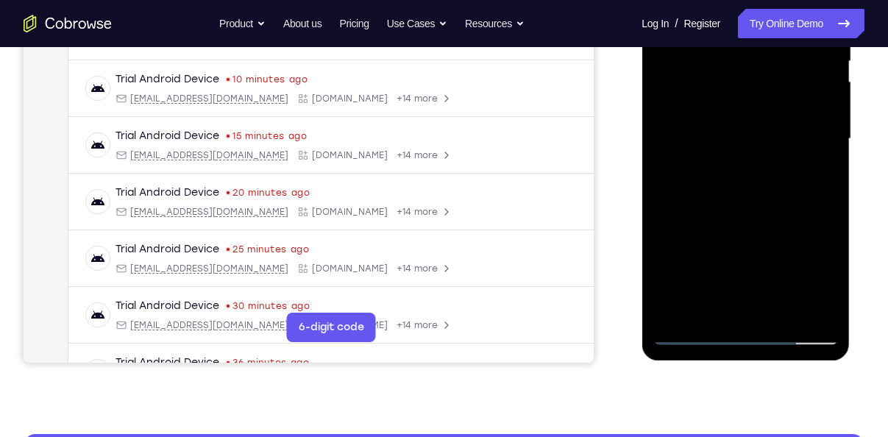
click at [768, 166] on div at bounding box center [745, 139] width 185 height 412
drag, startPoint x: 762, startPoint y: 227, endPoint x: 774, endPoint y: 134, distance: 93.6
click at [774, 134] on div at bounding box center [745, 139] width 185 height 412
drag, startPoint x: 765, startPoint y: 210, endPoint x: 781, endPoint y: 118, distance: 94.0
click at [781, 118] on div at bounding box center [745, 139] width 185 height 412
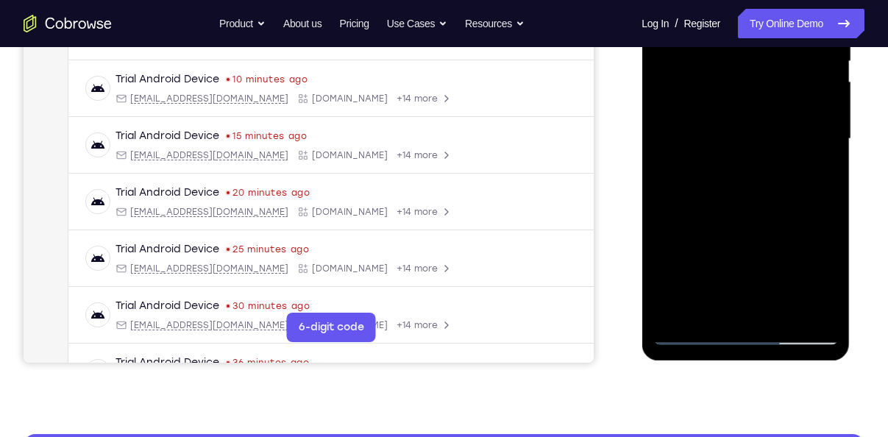
click at [786, 317] on div at bounding box center [745, 139] width 185 height 412
click at [722, 223] on div at bounding box center [745, 139] width 185 height 412
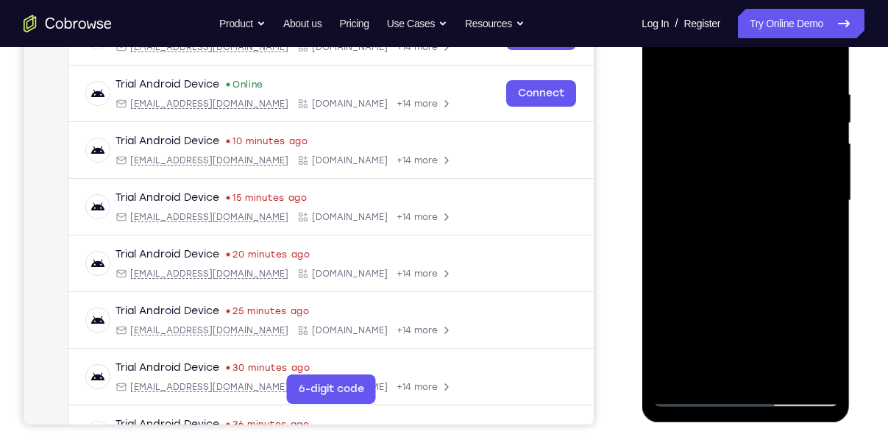
scroll to position [259, 0]
click at [664, 51] on div at bounding box center [745, 202] width 185 height 412
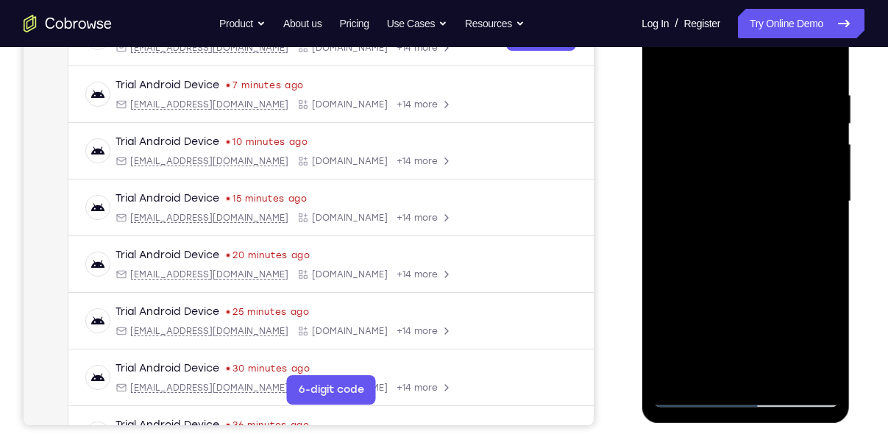
click at [662, 59] on div at bounding box center [745, 202] width 185 height 412
drag, startPoint x: 709, startPoint y: 152, endPoint x: 740, endPoint y: 262, distance: 113.9
click at [740, 262] on div at bounding box center [745, 202] width 185 height 412
drag, startPoint x: 746, startPoint y: 144, endPoint x: 751, endPoint y: 236, distance: 92.1
click at [751, 236] on div at bounding box center [745, 202] width 185 height 412
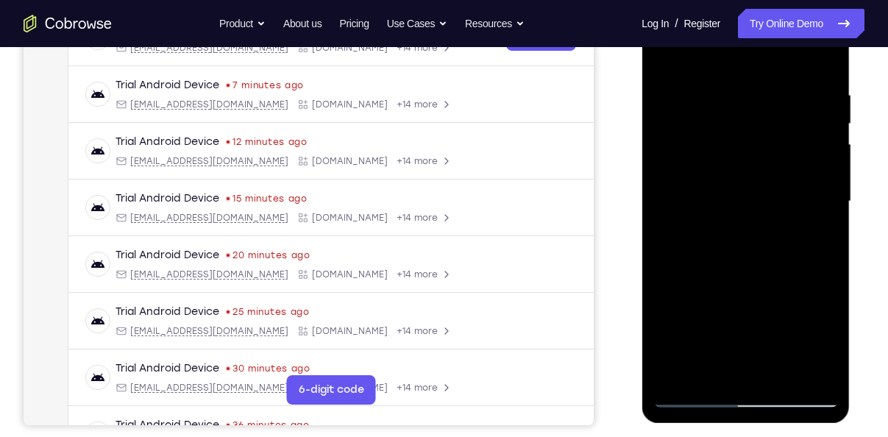
click at [834, 269] on div at bounding box center [745, 202] width 185 height 412
drag, startPoint x: 790, startPoint y: 270, endPoint x: 784, endPoint y: 194, distance: 76.0
click at [784, 194] on div at bounding box center [745, 202] width 185 height 412
drag, startPoint x: 781, startPoint y: 235, endPoint x: 776, endPoint y: 177, distance: 59.0
click at [776, 177] on div at bounding box center [745, 202] width 185 height 412
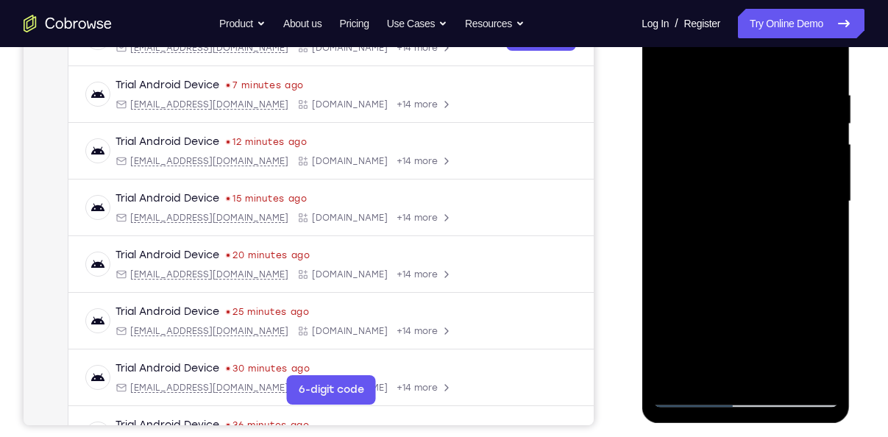
click at [665, 305] on div at bounding box center [745, 202] width 185 height 412
click at [827, 139] on div at bounding box center [745, 202] width 185 height 412
click at [825, 139] on div at bounding box center [745, 202] width 185 height 412
drag, startPoint x: 761, startPoint y: 151, endPoint x: 762, endPoint y: 196, distance: 45.6
click at [762, 196] on div at bounding box center [745, 202] width 185 height 412
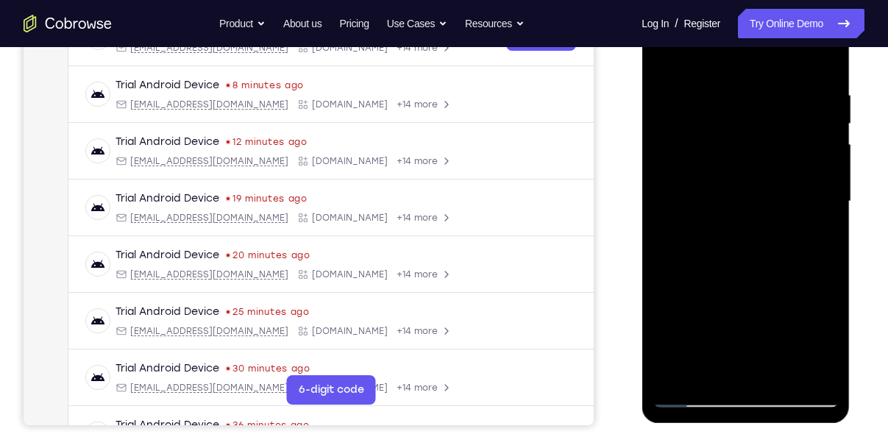
drag, startPoint x: 728, startPoint y: 176, endPoint x: 736, endPoint y: 275, distance: 99.6
click at [736, 275] on div at bounding box center [745, 202] width 185 height 412
drag, startPoint x: 741, startPoint y: 138, endPoint x: 749, endPoint y: 228, distance: 90.1
click at [749, 228] on div at bounding box center [745, 202] width 185 height 412
drag, startPoint x: 736, startPoint y: 314, endPoint x: 716, endPoint y: 207, distance: 109.3
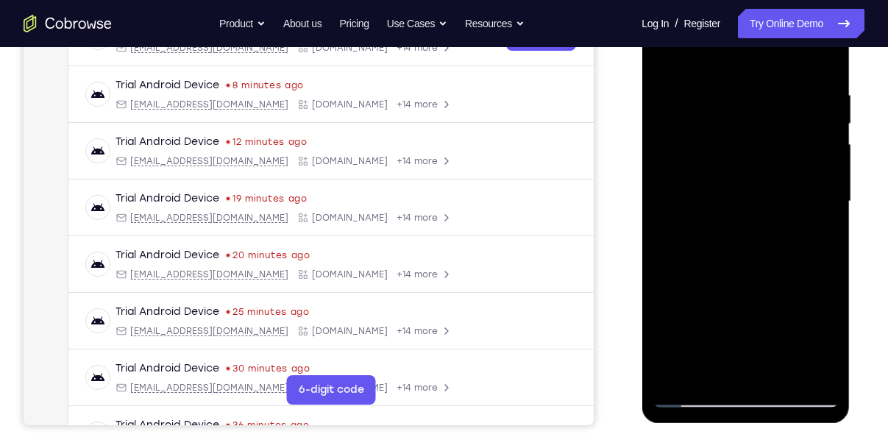
click at [716, 207] on div at bounding box center [745, 202] width 185 height 412
click at [704, 263] on div at bounding box center [745, 202] width 185 height 412
drag, startPoint x: 759, startPoint y: 317, endPoint x: 757, endPoint y: 233, distance: 83.9
click at [757, 233] on div at bounding box center [745, 202] width 185 height 412
drag, startPoint x: 759, startPoint y: 304, endPoint x: 756, endPoint y: 228, distance: 75.8
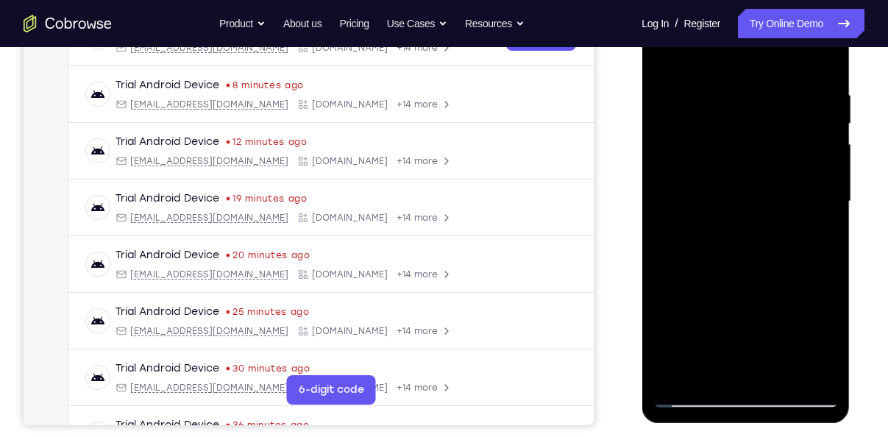
click at [756, 228] on div at bounding box center [745, 202] width 185 height 412
click at [779, 375] on div at bounding box center [745, 202] width 185 height 412
click at [717, 184] on div at bounding box center [745, 202] width 185 height 412
click at [709, 360] on div at bounding box center [745, 202] width 185 height 412
